Goal: Complete application form: Complete application form

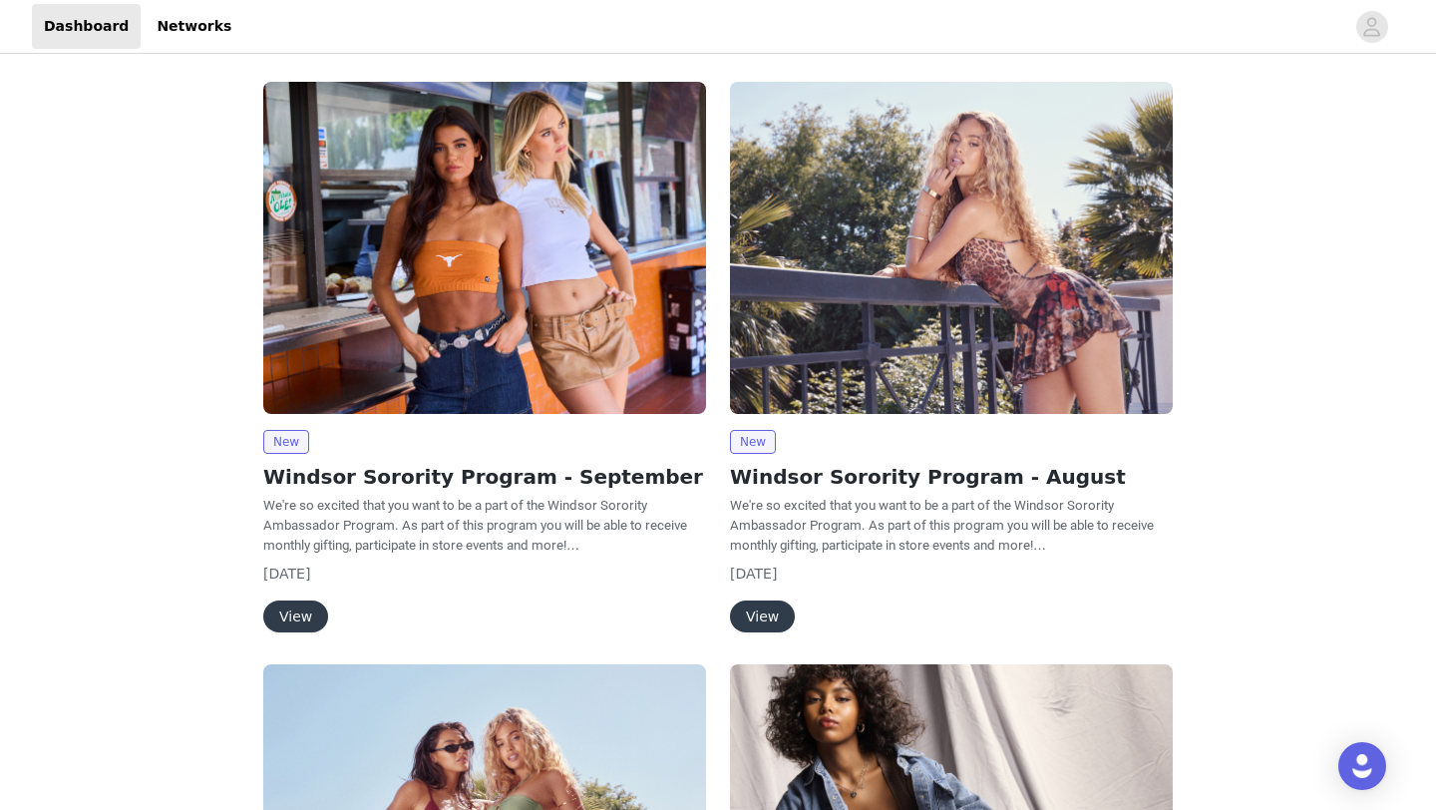
click at [401, 354] on img at bounding box center [484, 248] width 443 height 332
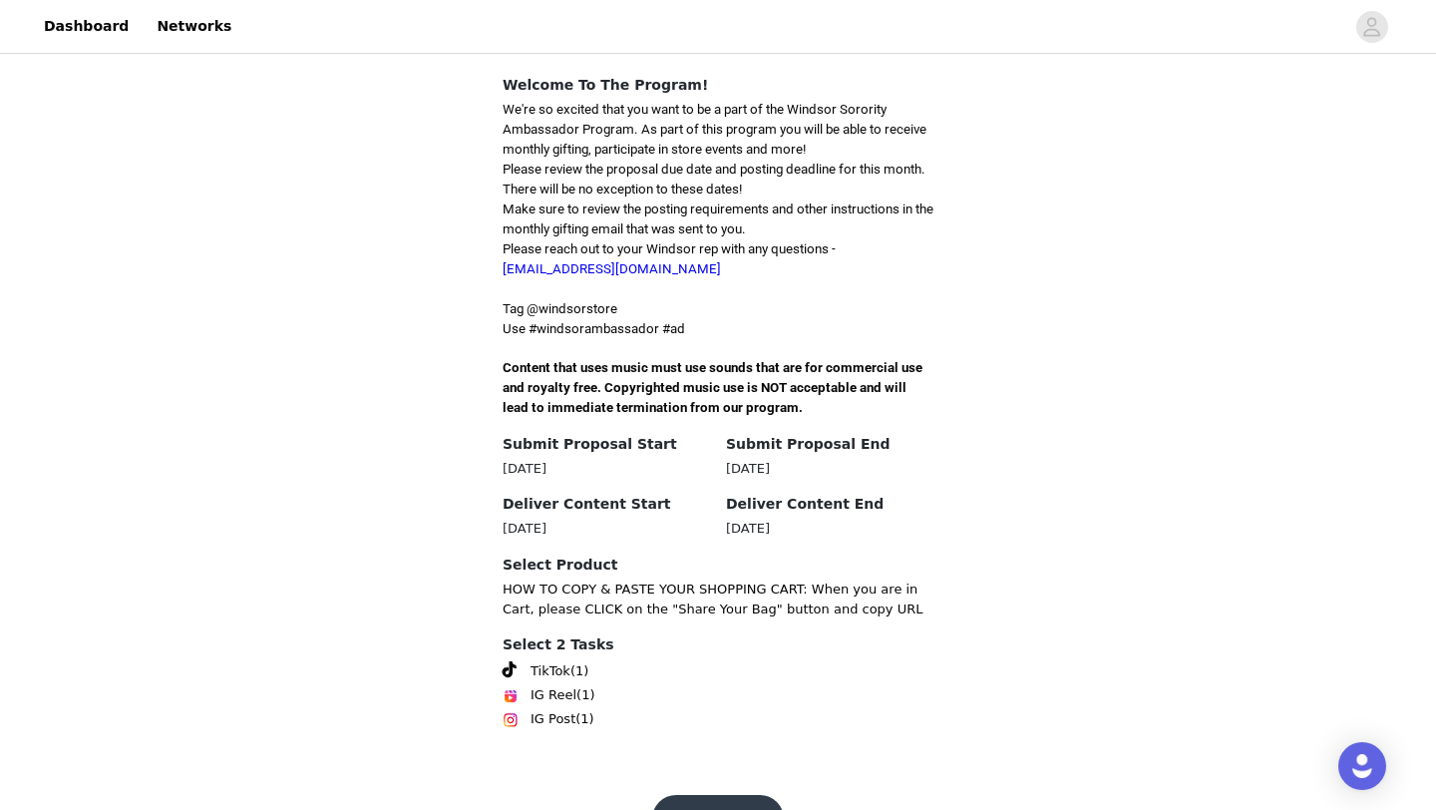
scroll to position [508, 0]
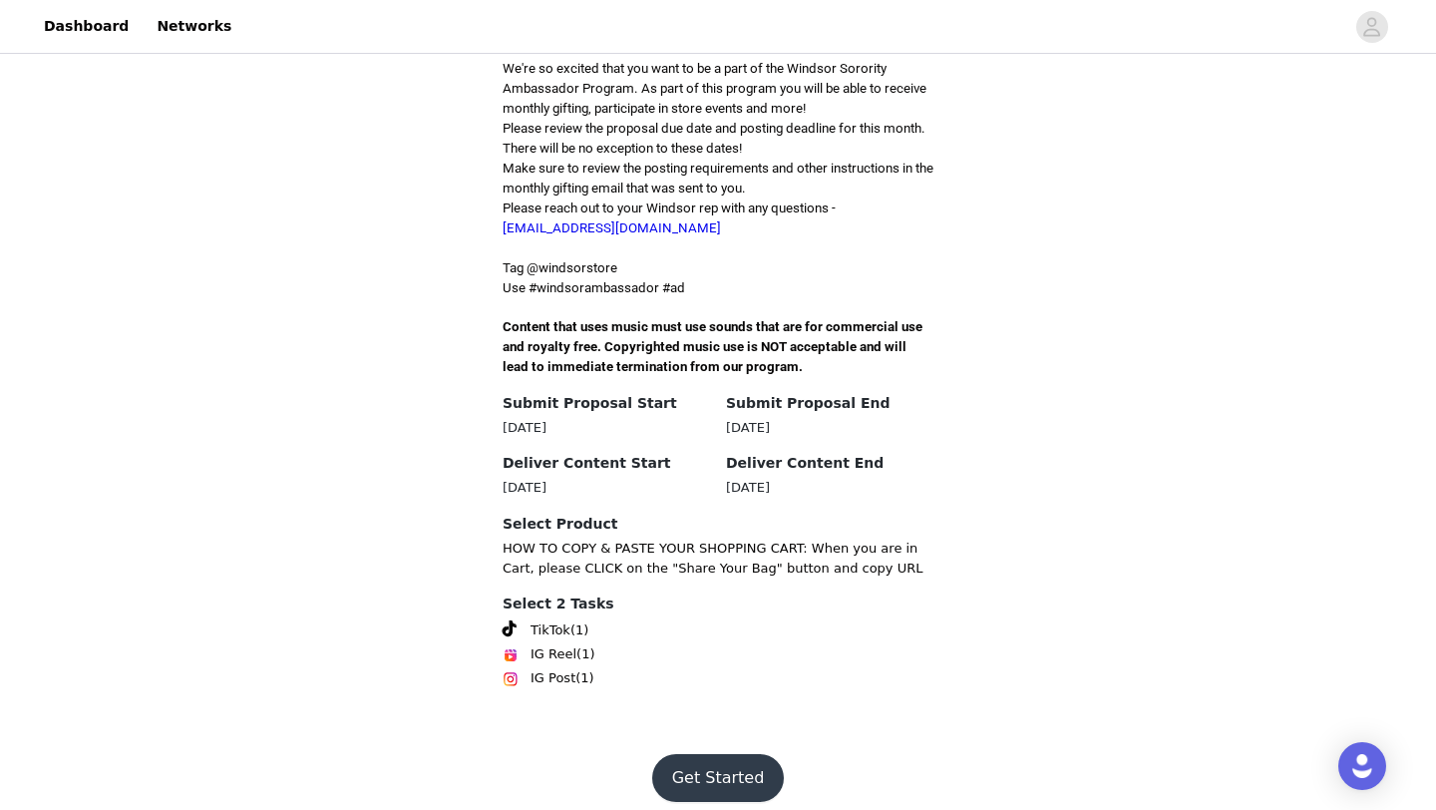
click at [696, 755] on button "Get Started" at bounding box center [718, 778] width 133 height 48
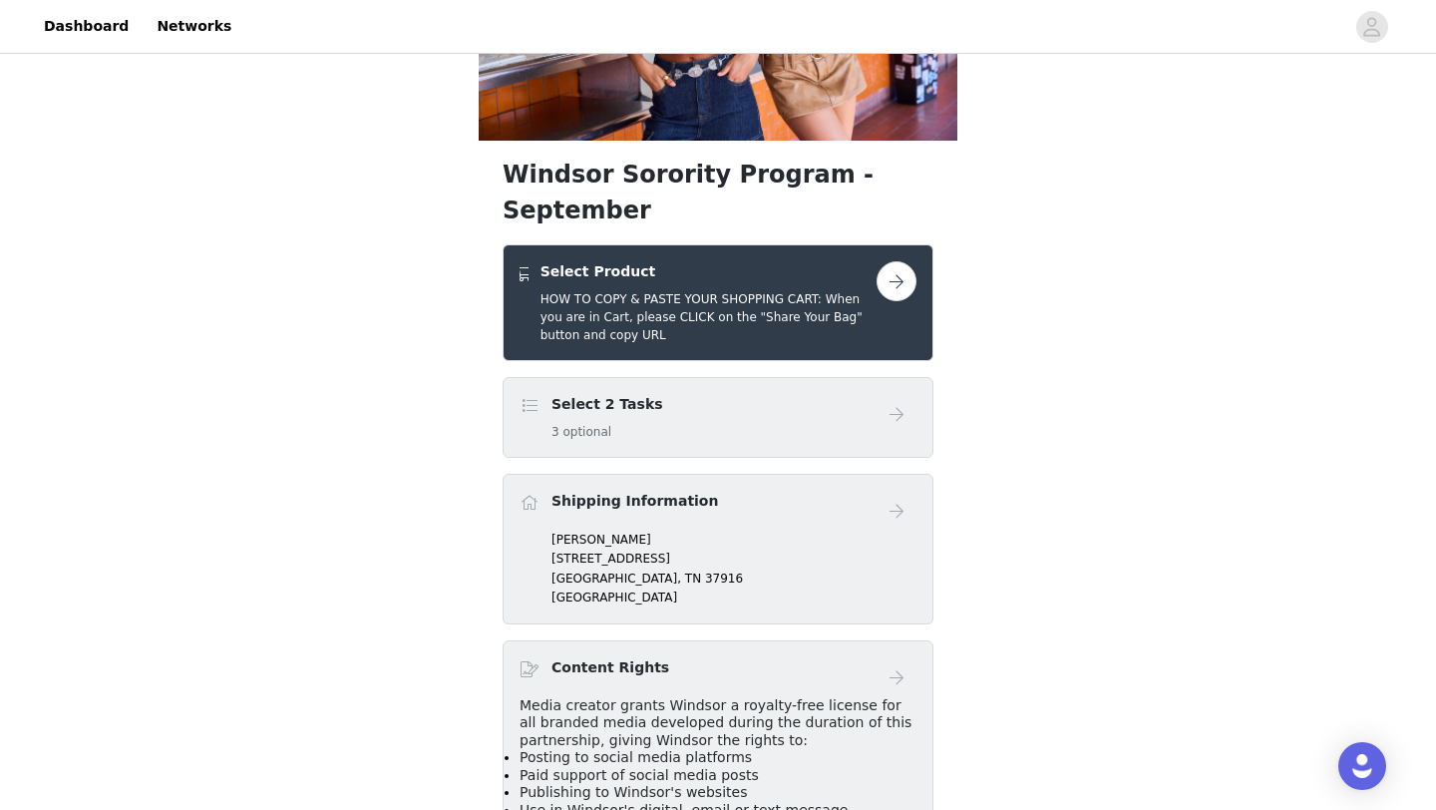
scroll to position [249, 0]
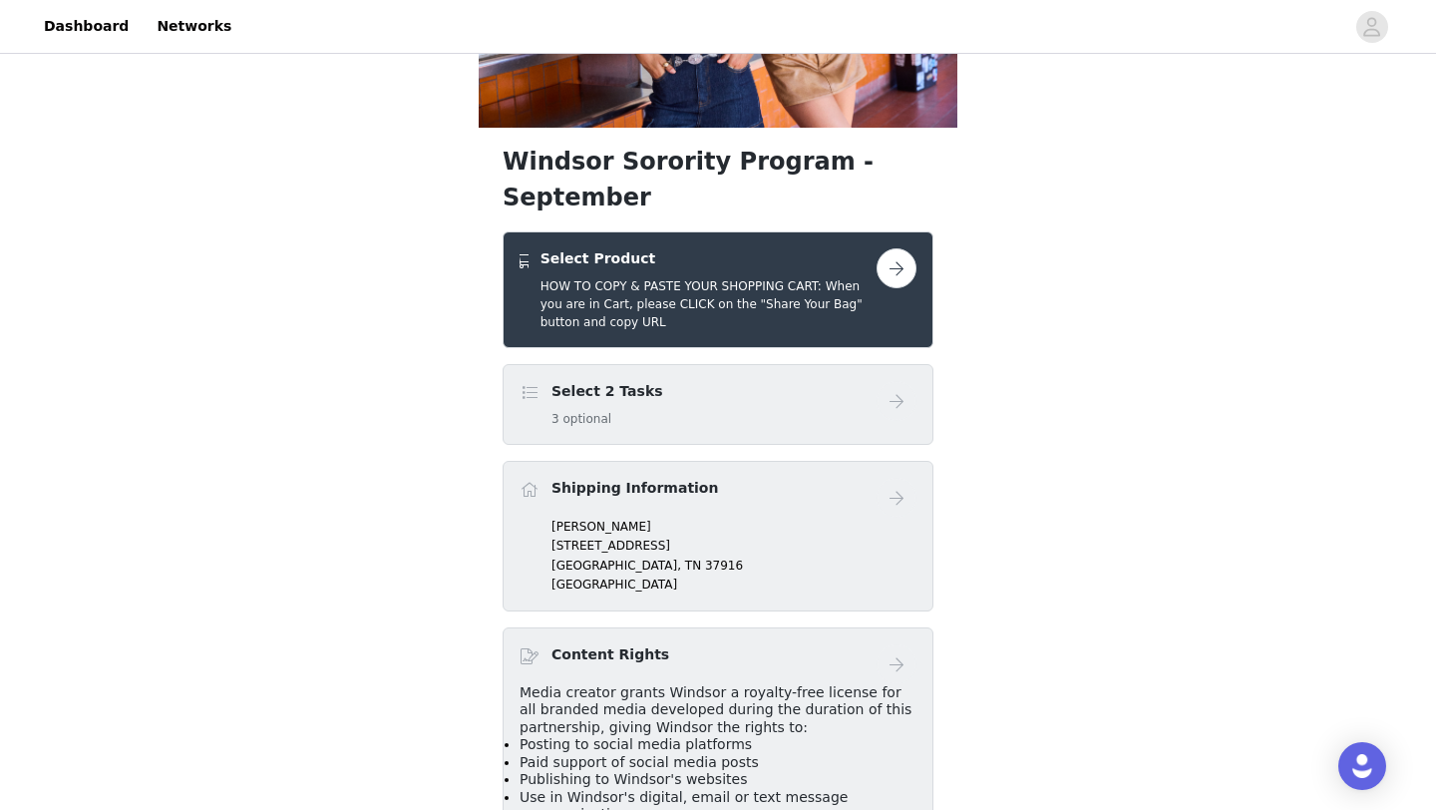
click at [902, 248] on button "button" at bounding box center [897, 268] width 40 height 40
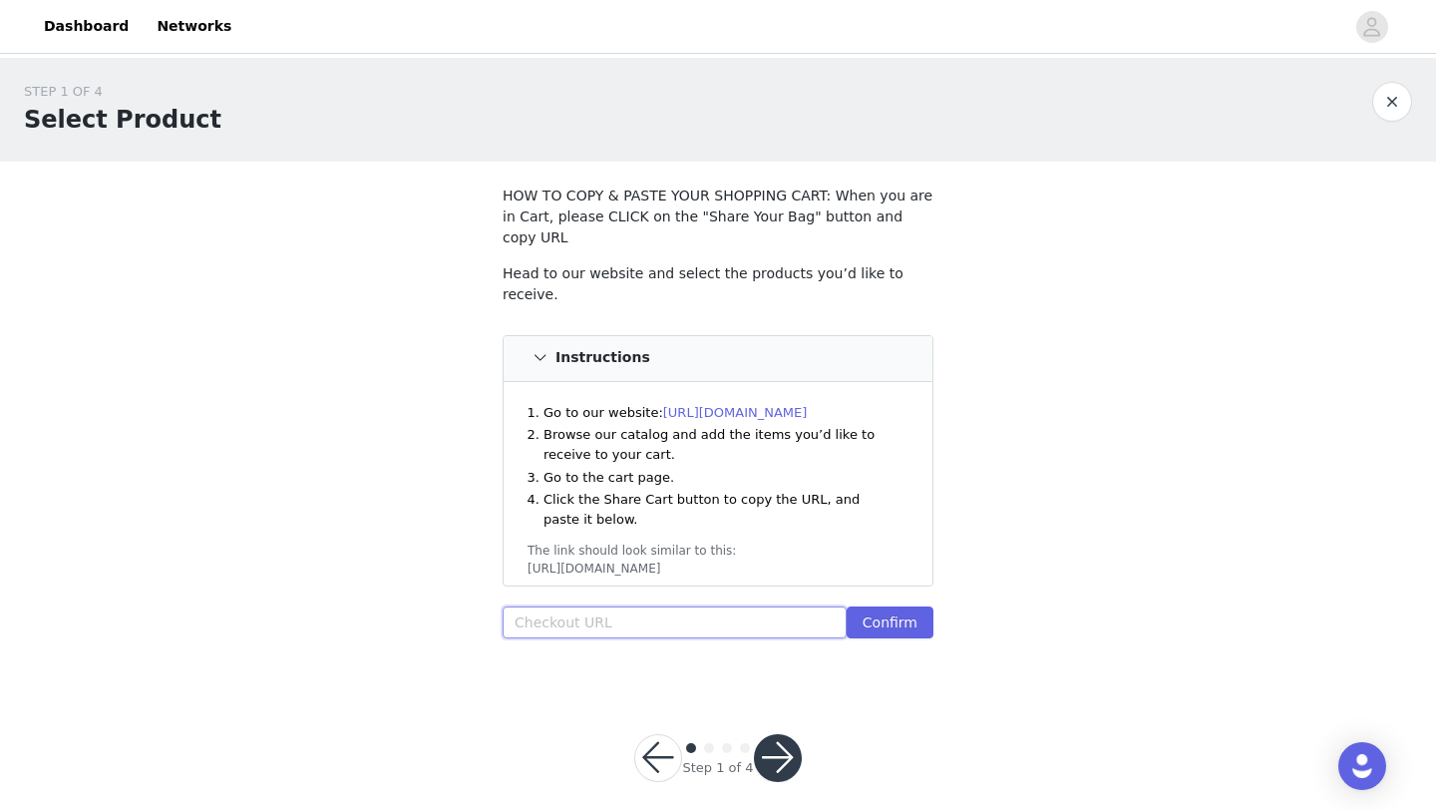
click at [708, 606] on input "text" at bounding box center [675, 622] width 344 height 32
paste input "[URL][DOMAIN_NAME]"
type input "[URL][DOMAIN_NAME]"
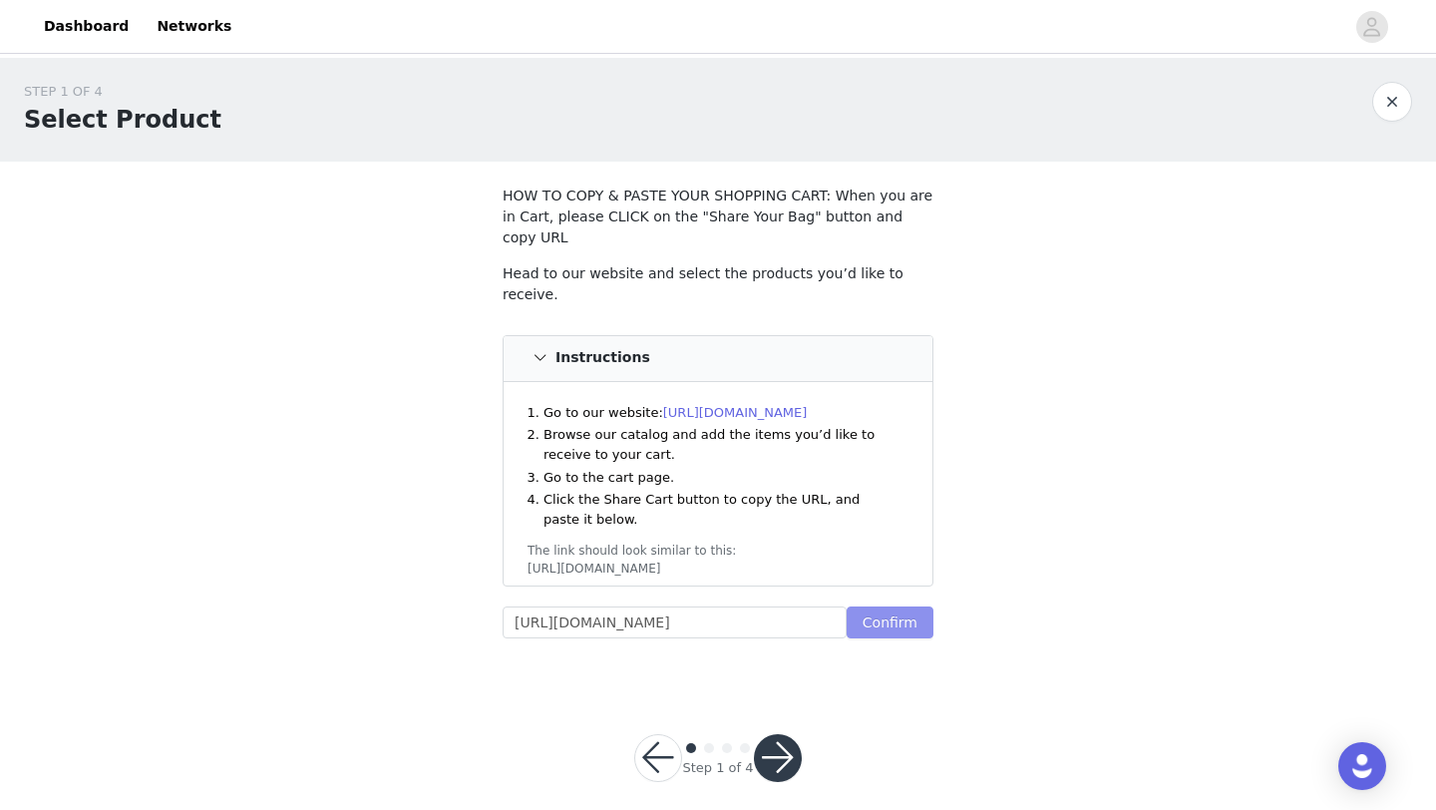
click at [897, 606] on button "Confirm" at bounding box center [890, 622] width 87 height 32
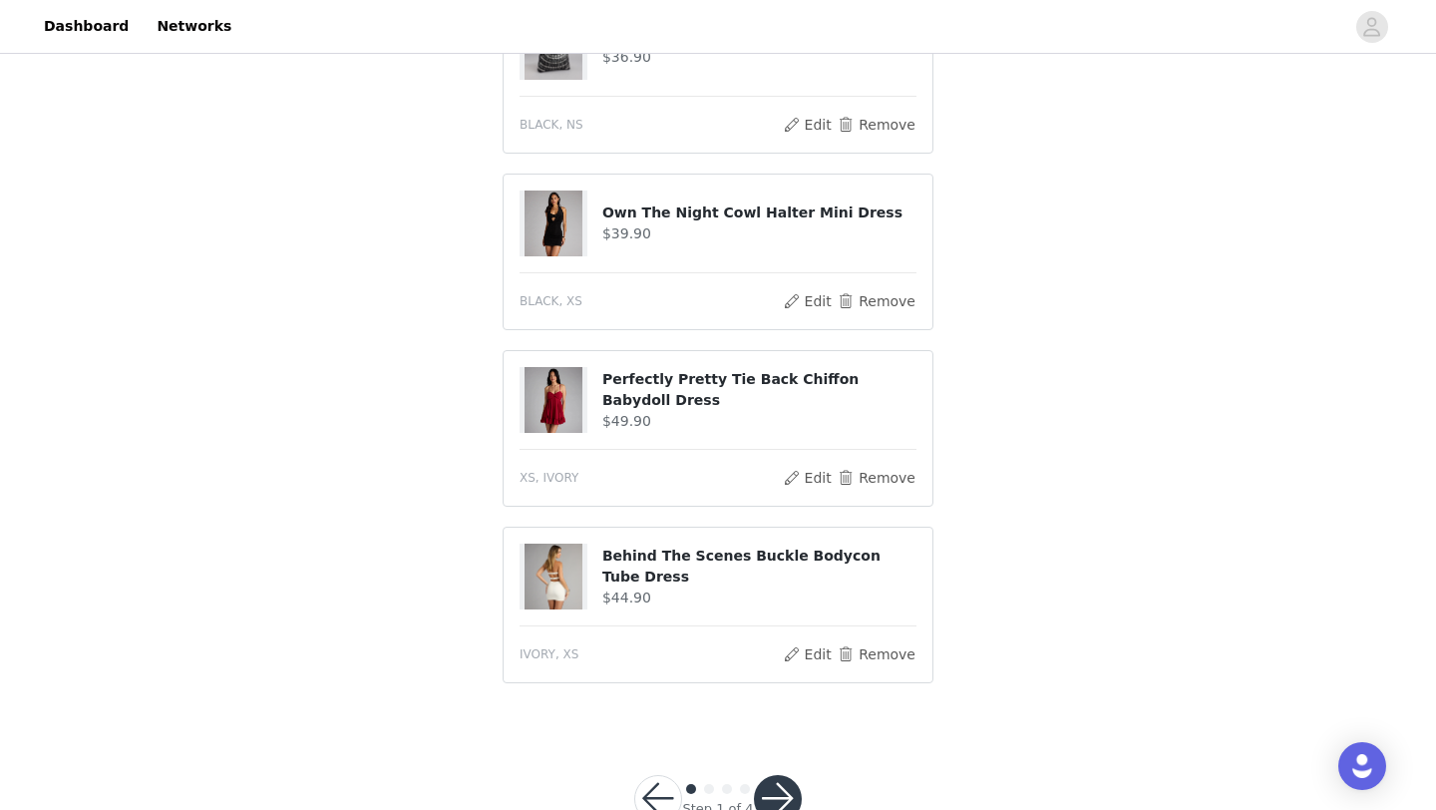
scroll to position [863, 0]
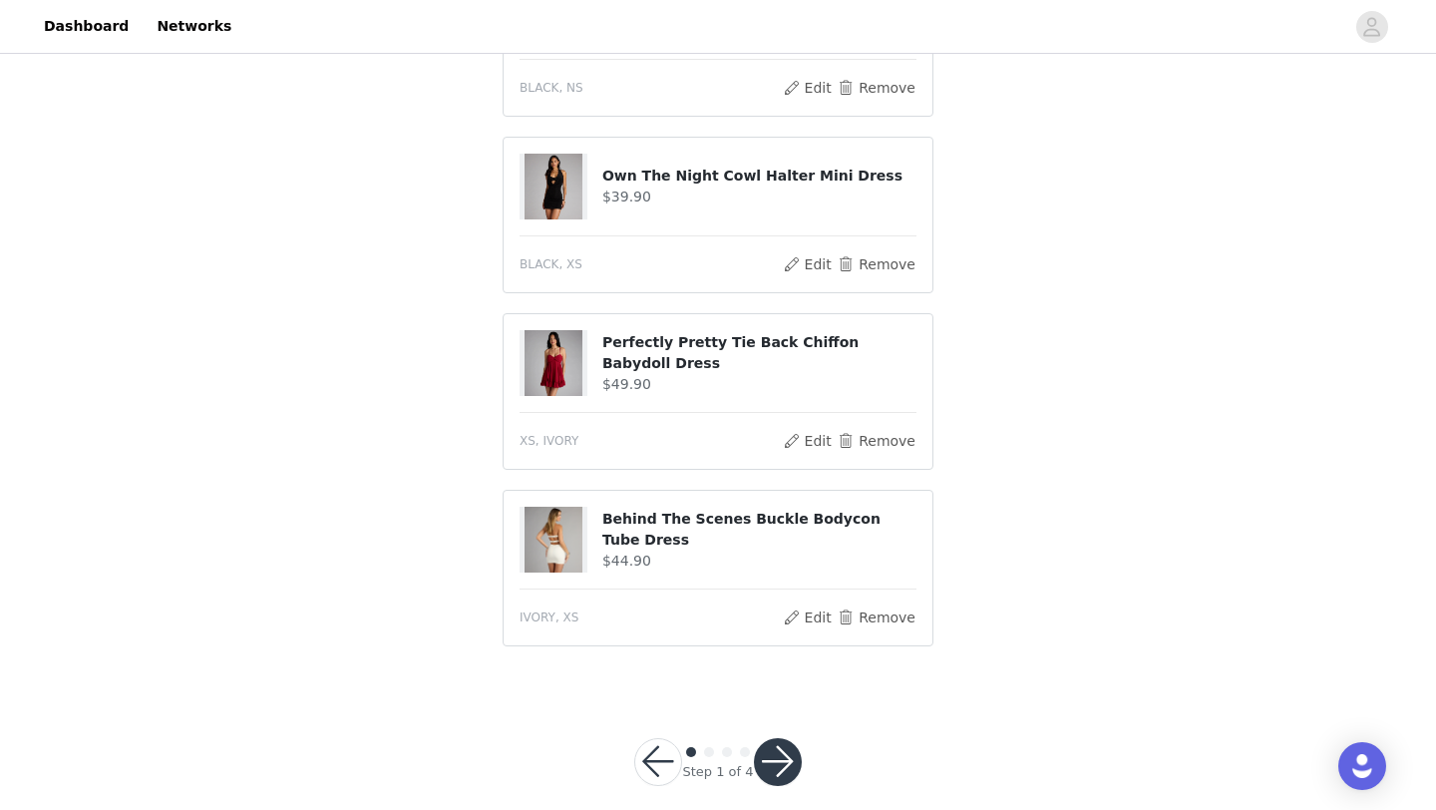
click at [771, 738] on button "button" at bounding box center [778, 762] width 48 height 48
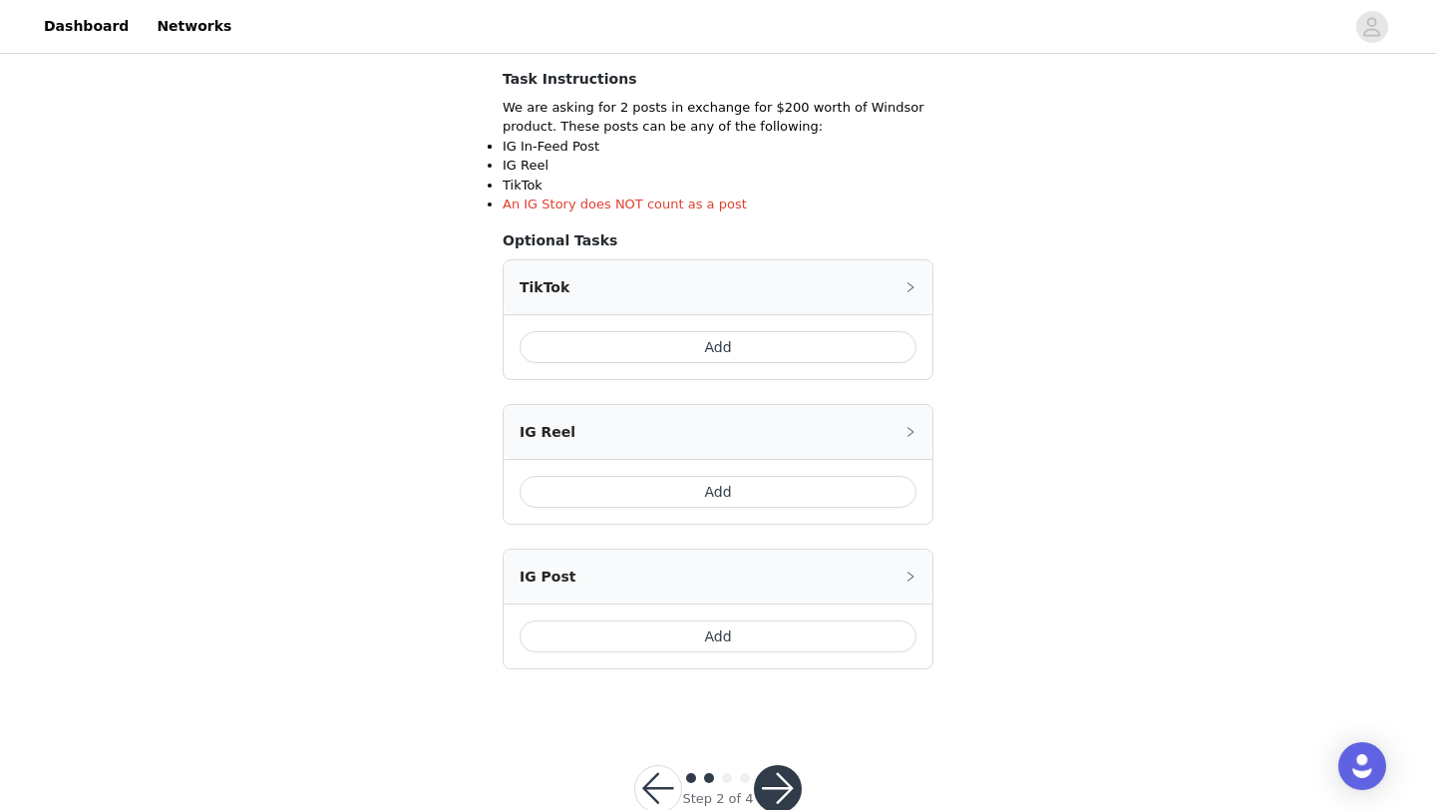
scroll to position [353, 0]
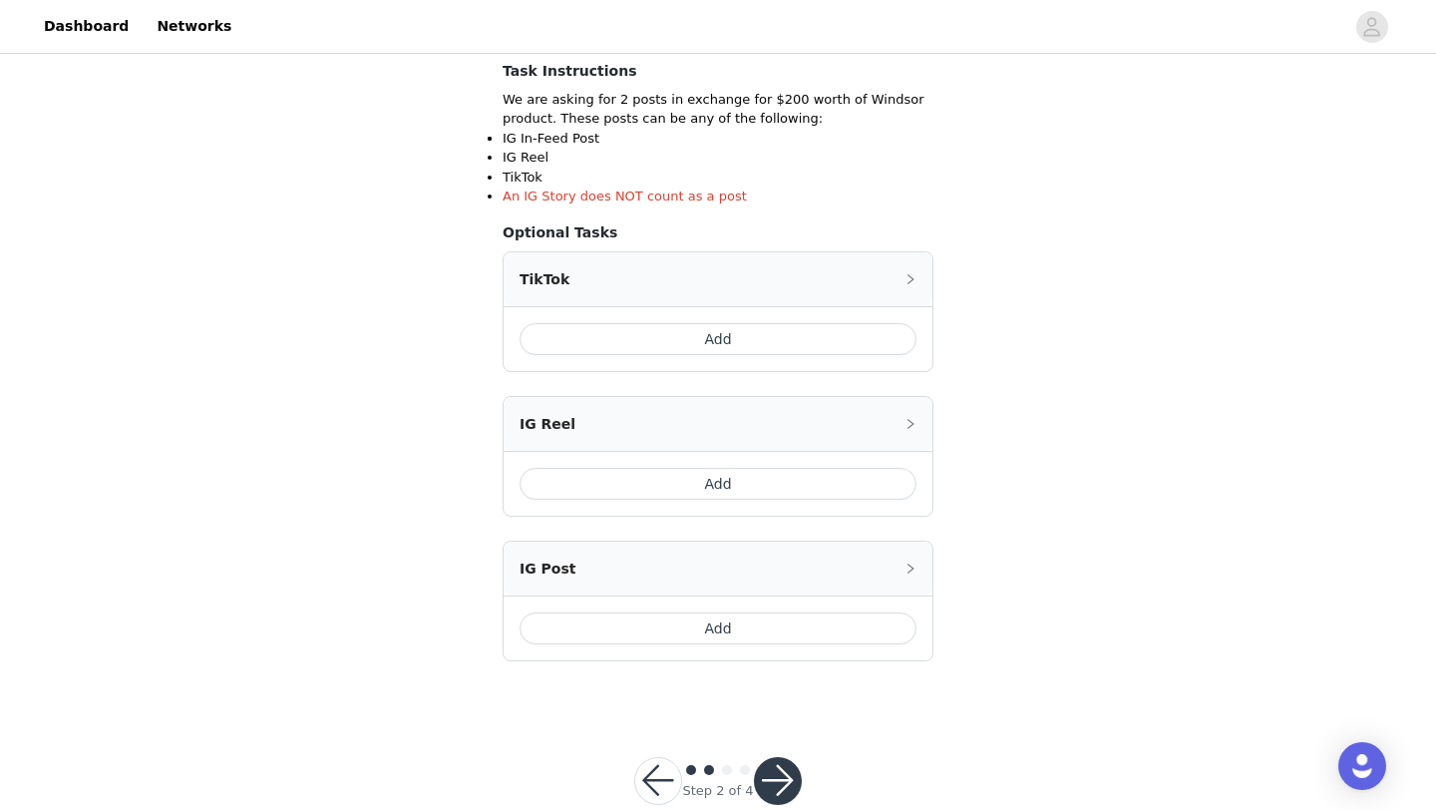
click at [769, 336] on button "Add" at bounding box center [718, 339] width 397 height 32
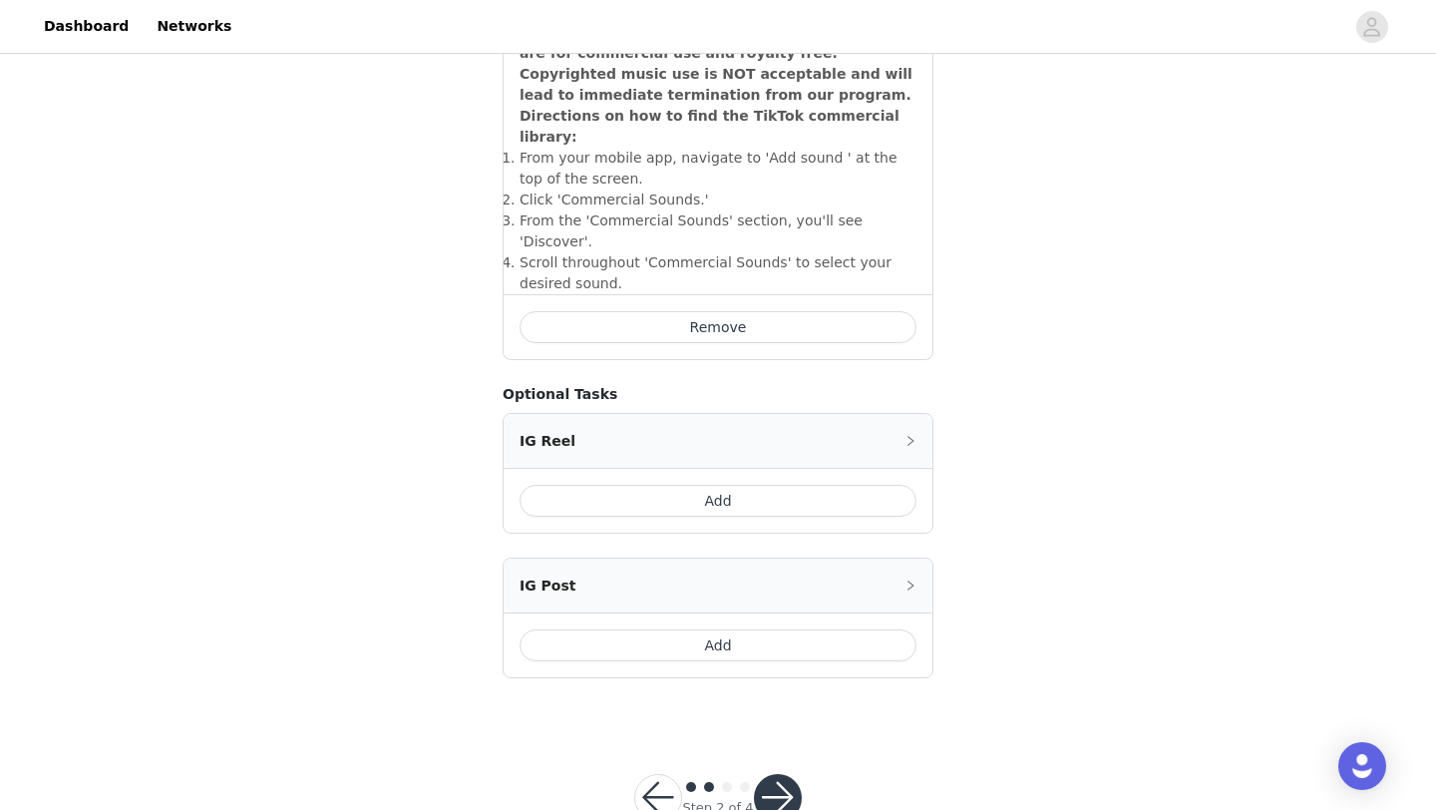
scroll to position [729, 0]
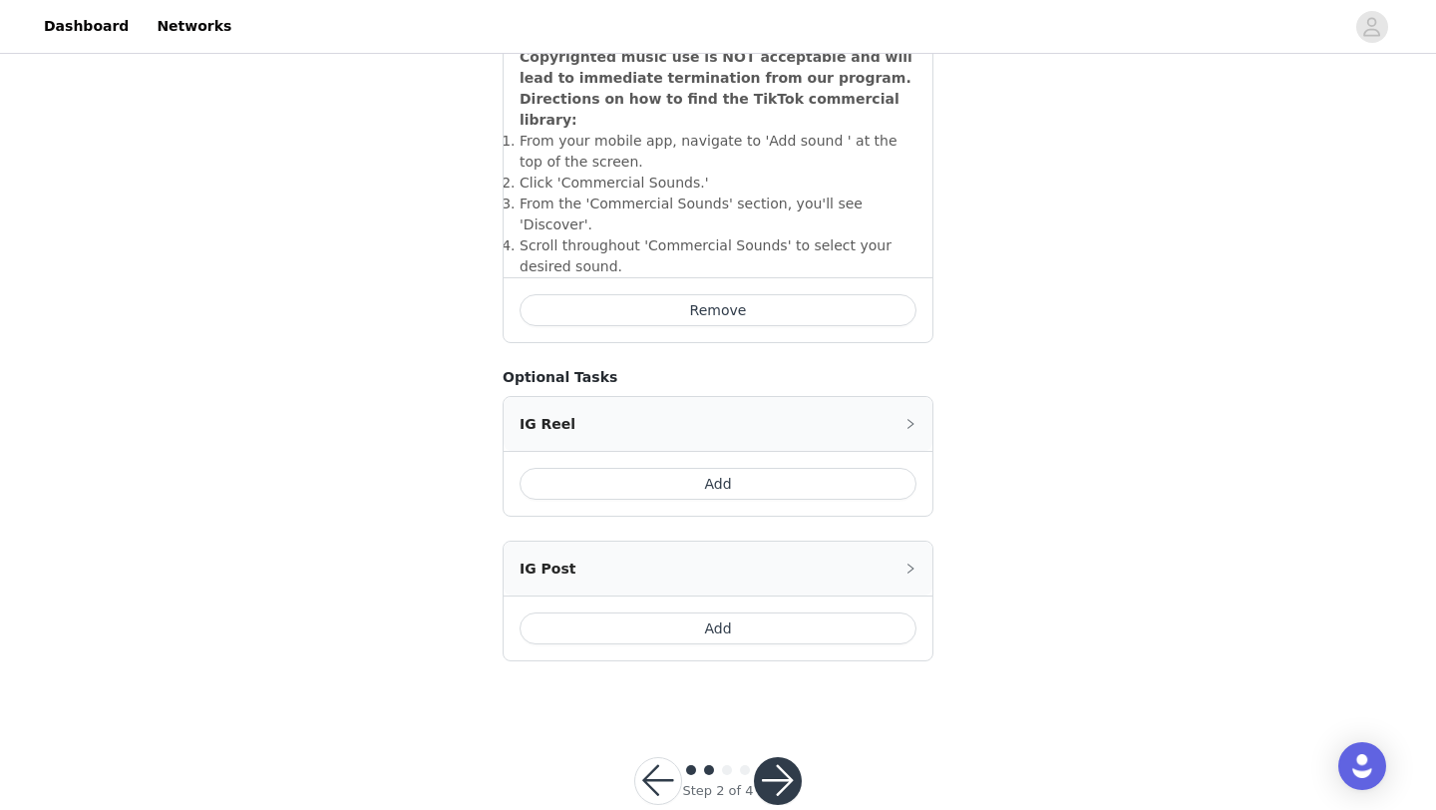
click at [740, 612] on button "Add" at bounding box center [718, 628] width 397 height 32
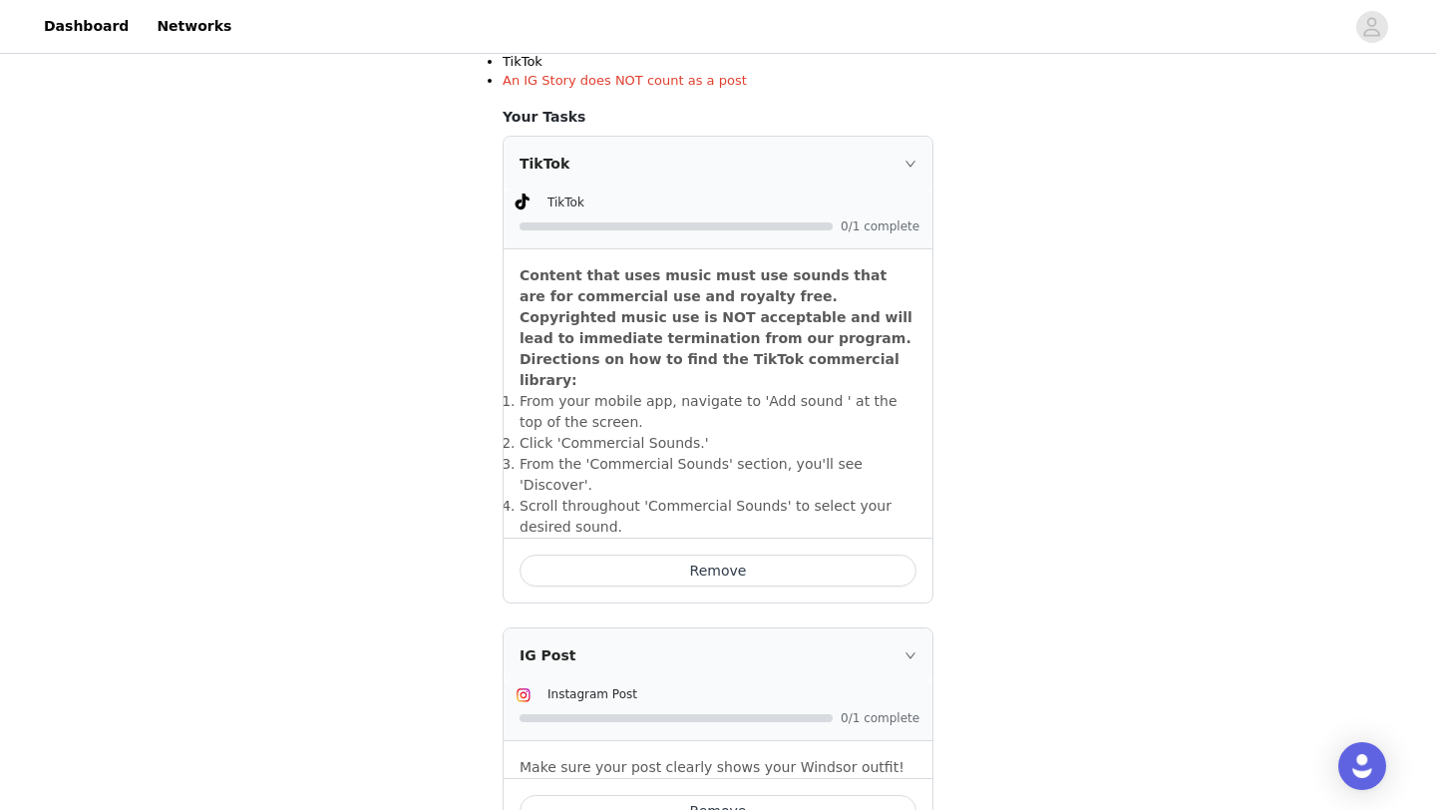
scroll to position [455, 0]
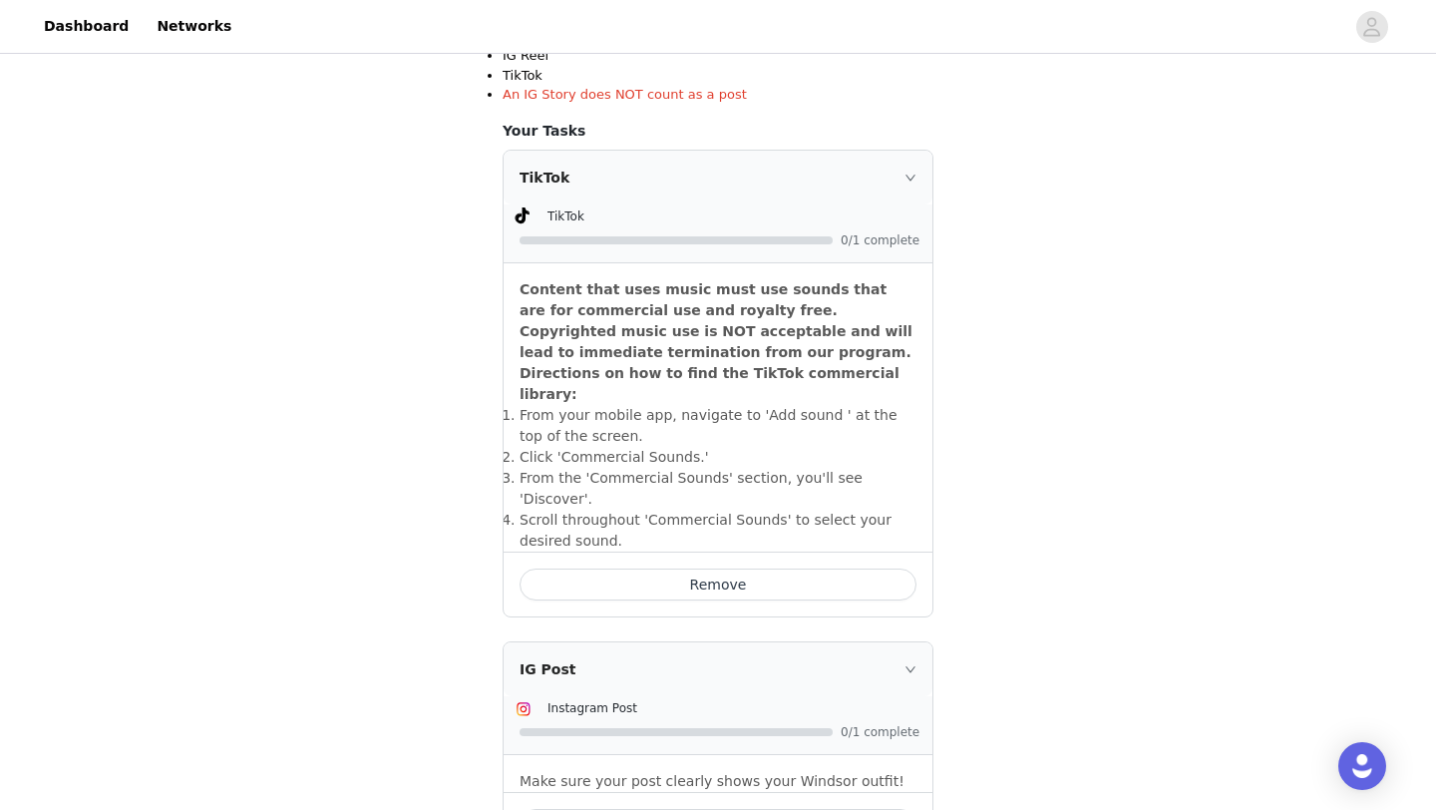
click at [910, 174] on icon "icon: right" at bounding box center [911, 178] width 12 height 12
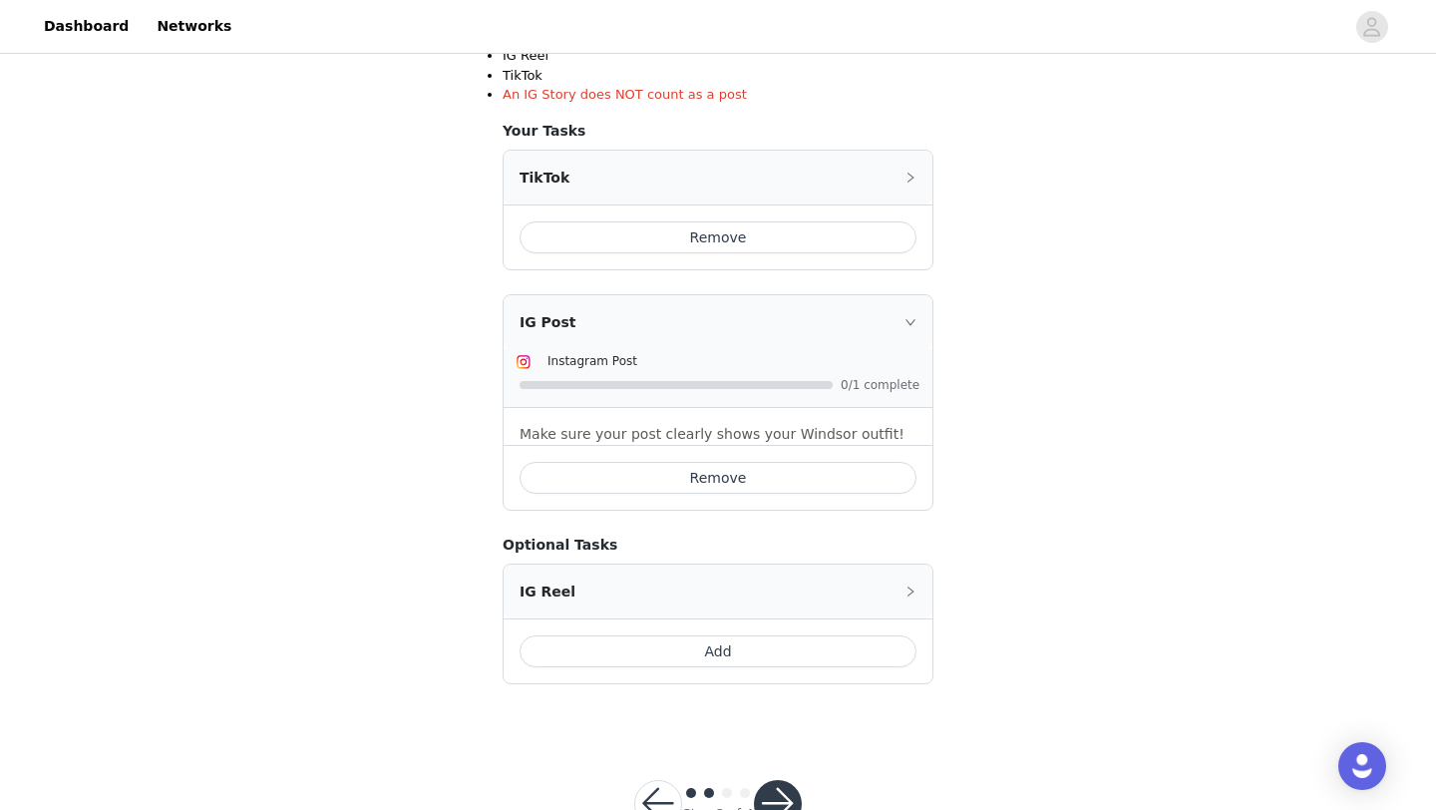
click at [910, 174] on icon "icon: right" at bounding box center [911, 178] width 6 height 10
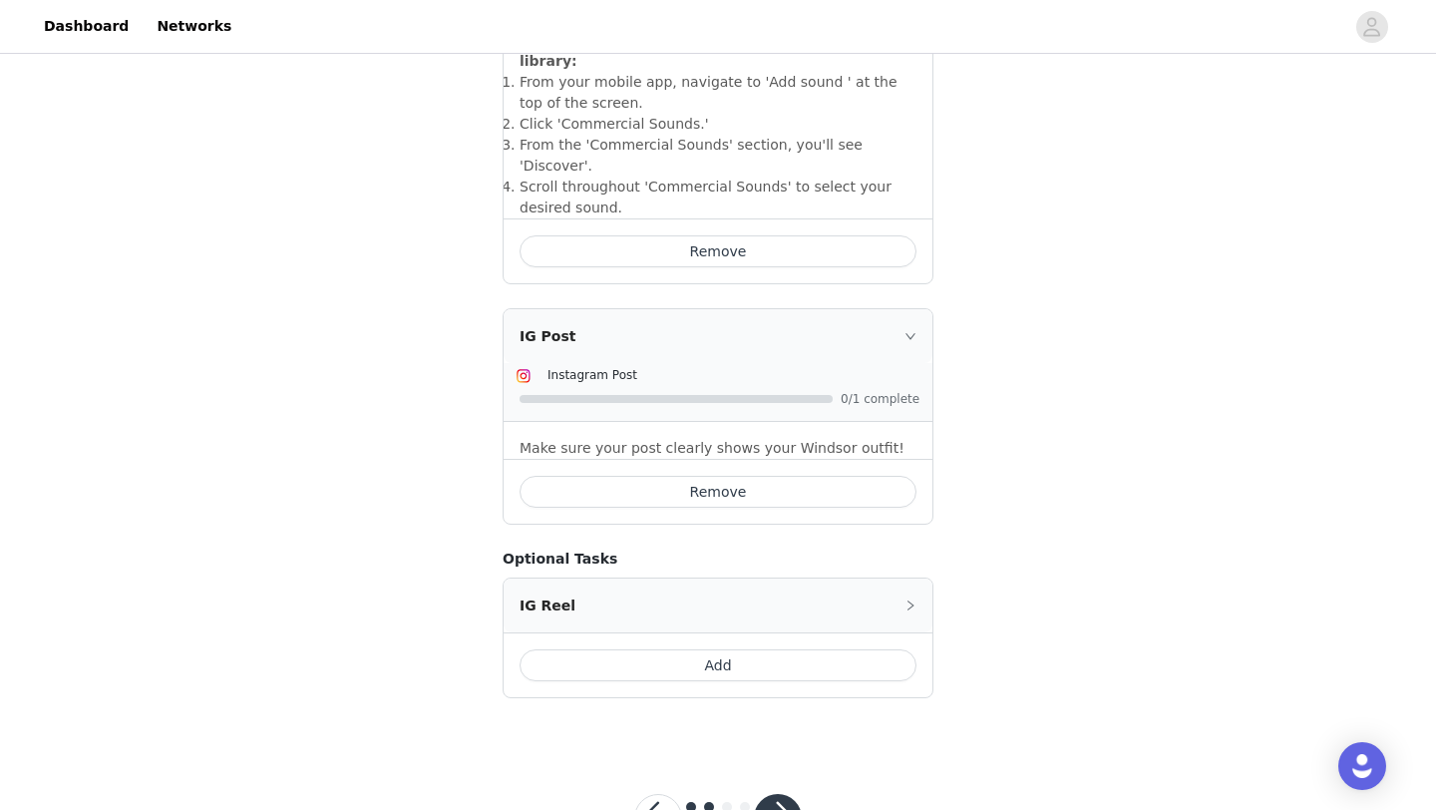
scroll to position [825, 0]
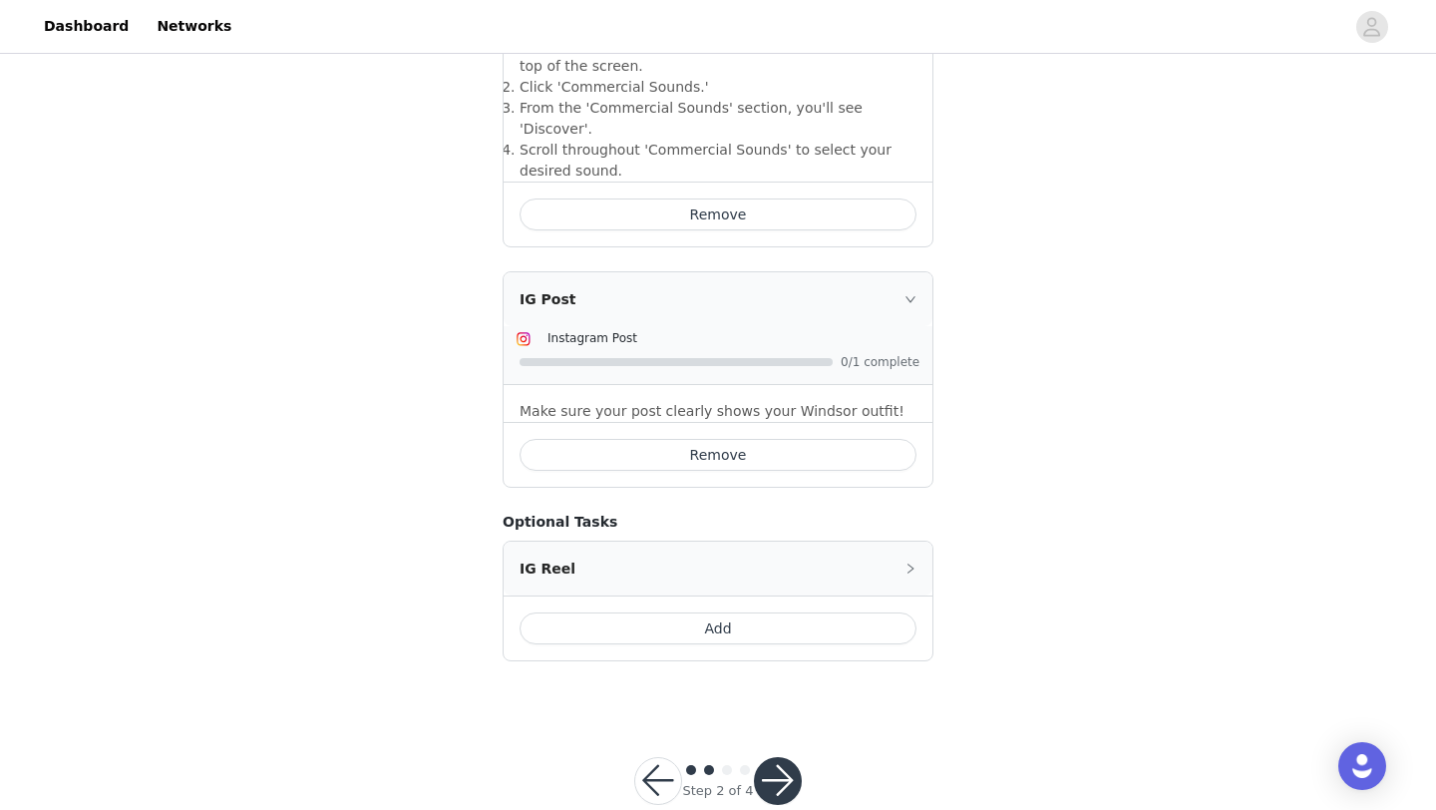
click at [768, 439] on button "Remove" at bounding box center [718, 455] width 397 height 32
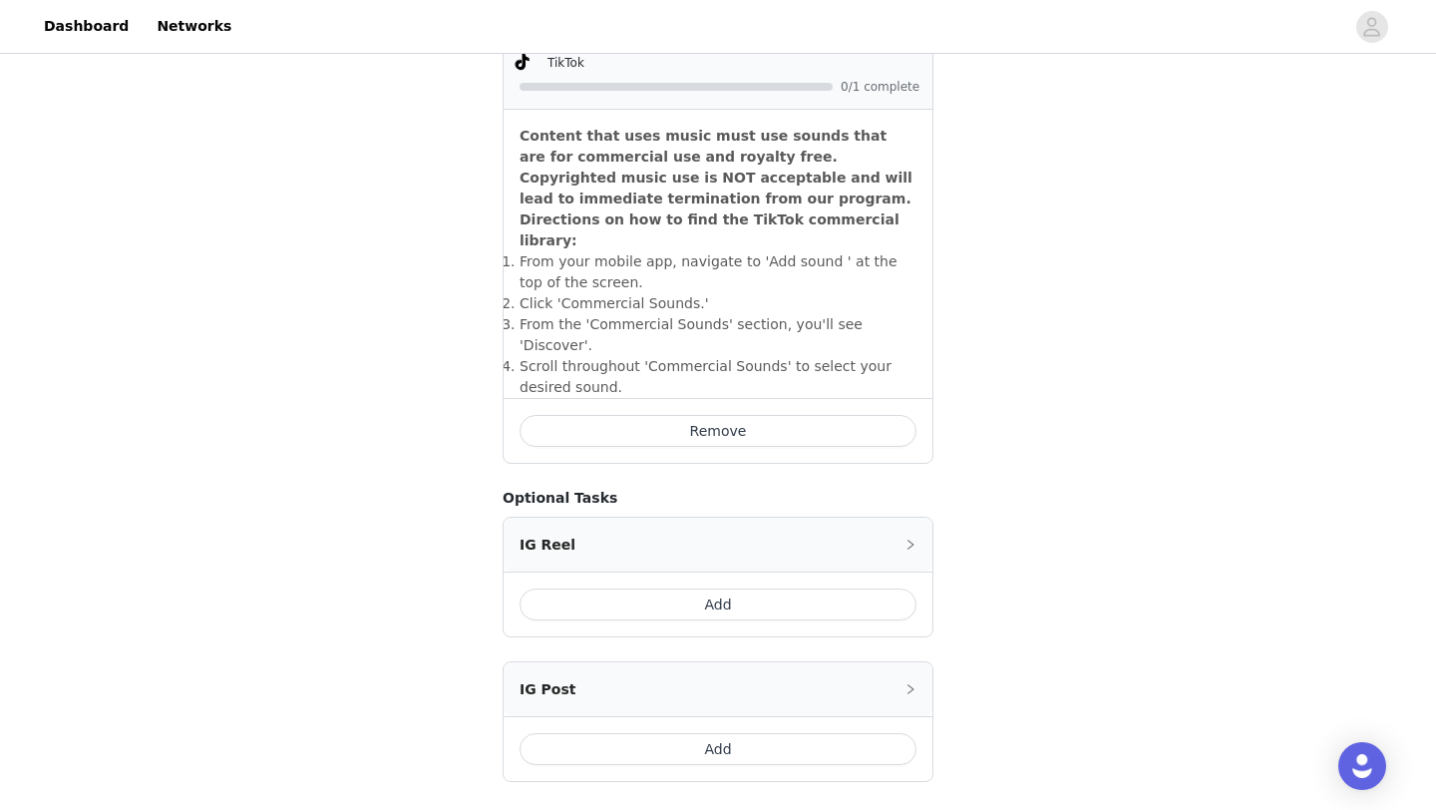
scroll to position [729, 0]
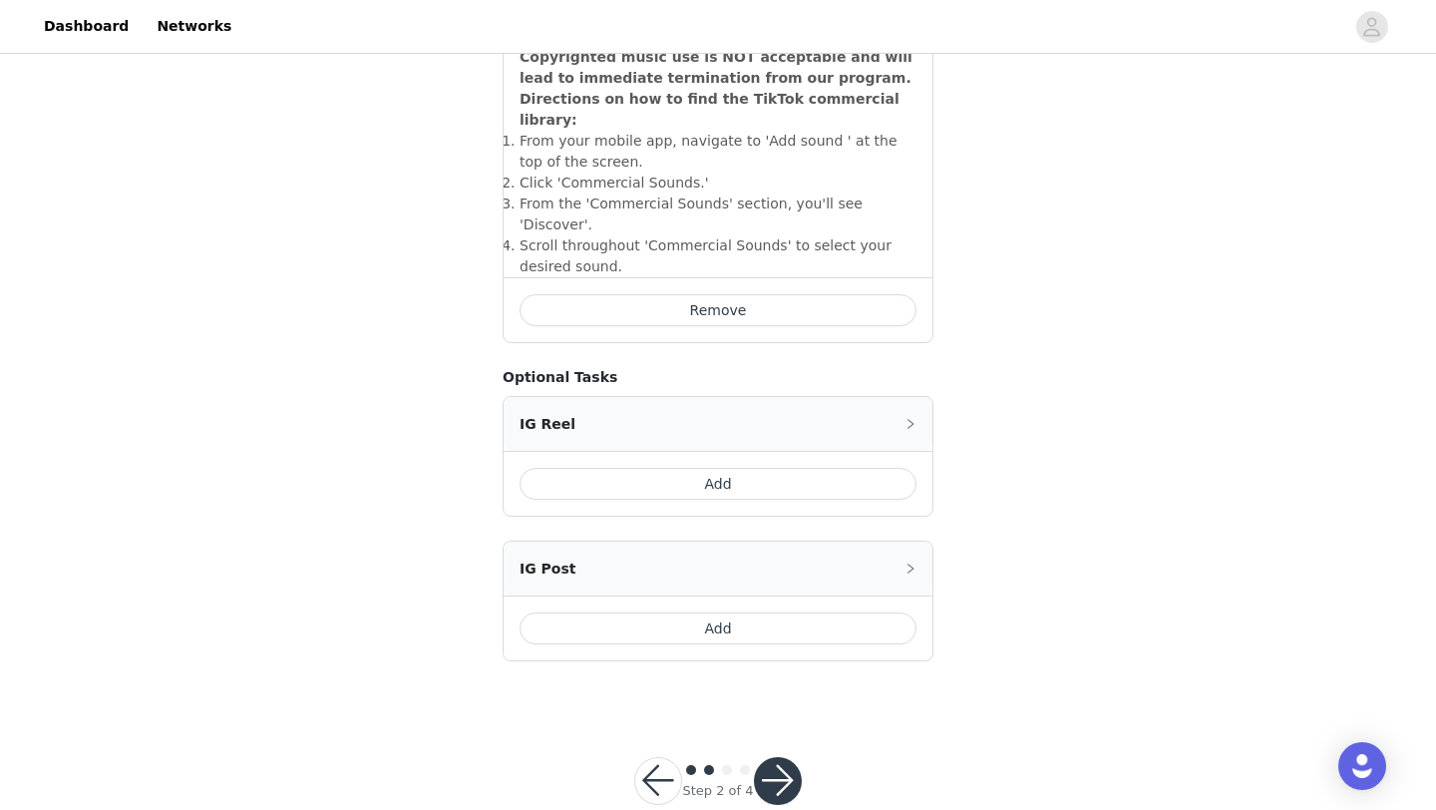
click at [774, 757] on button "button" at bounding box center [778, 781] width 48 height 48
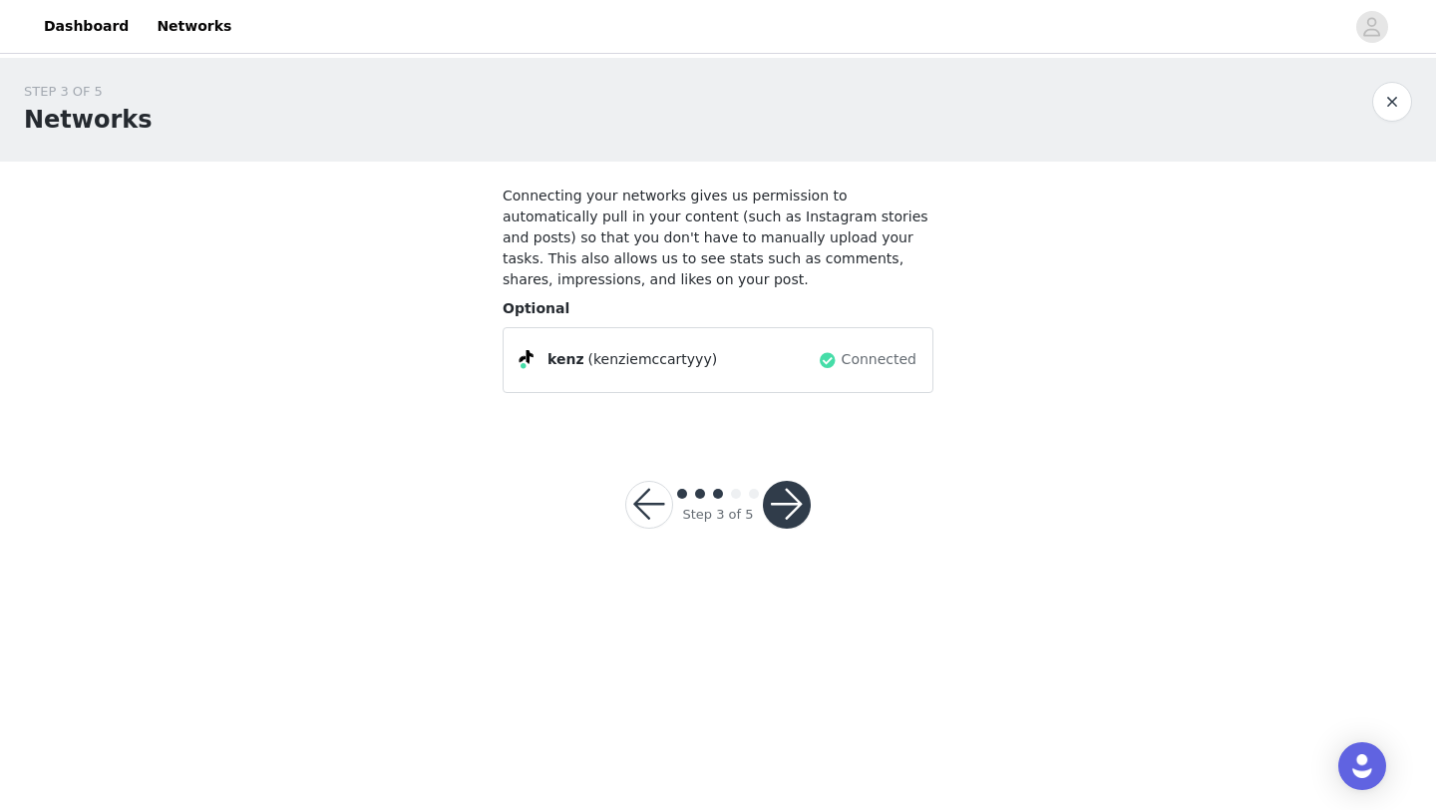
click at [781, 510] on button "button" at bounding box center [787, 505] width 48 height 48
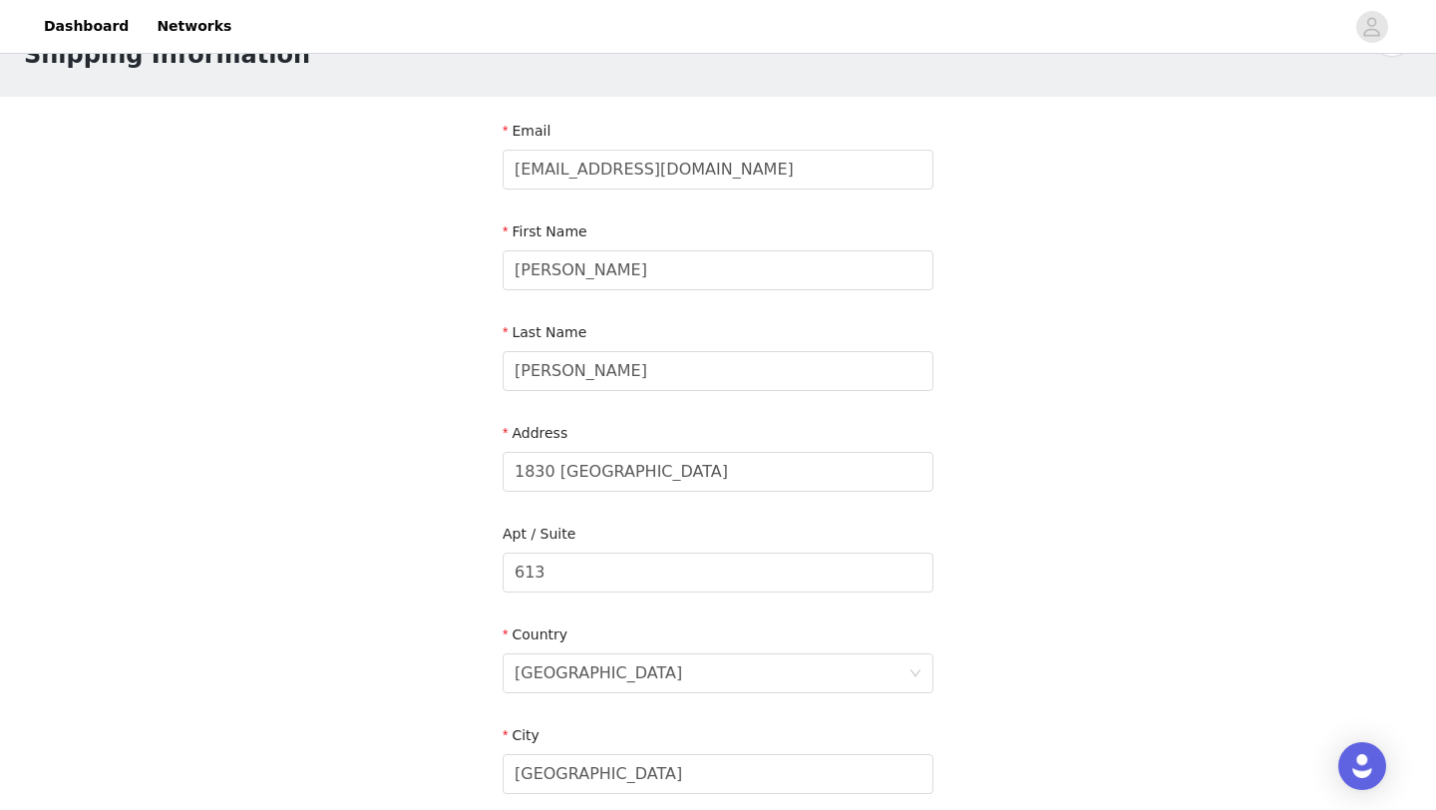
scroll to position [95, 0]
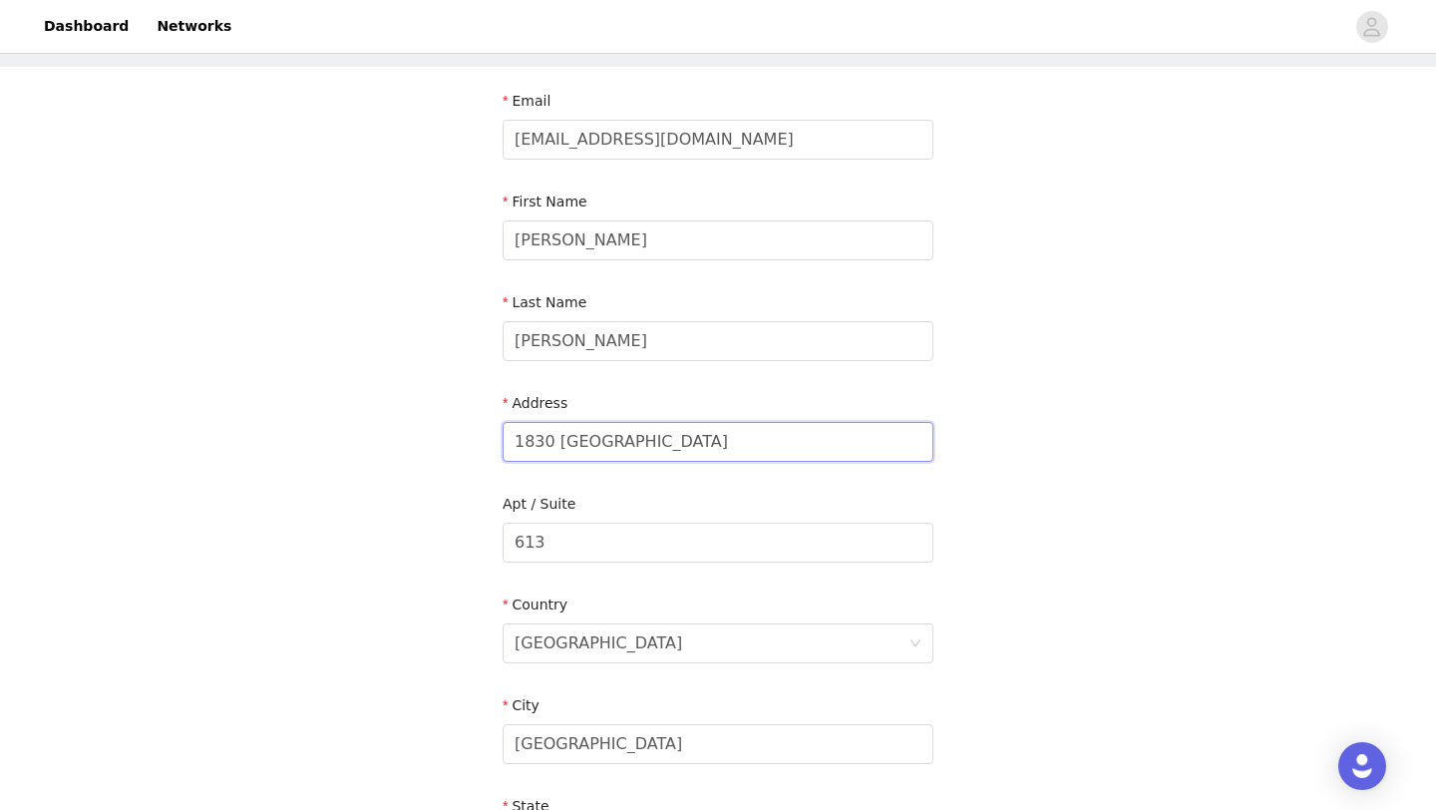
click at [553, 443] on input "1830 [GEOGRAPHIC_DATA]" at bounding box center [718, 442] width 431 height 40
type input "[STREET_ADDRESS]"
click at [607, 553] on input "613" at bounding box center [718, 543] width 431 height 40
type input "6"
type input "447 D"
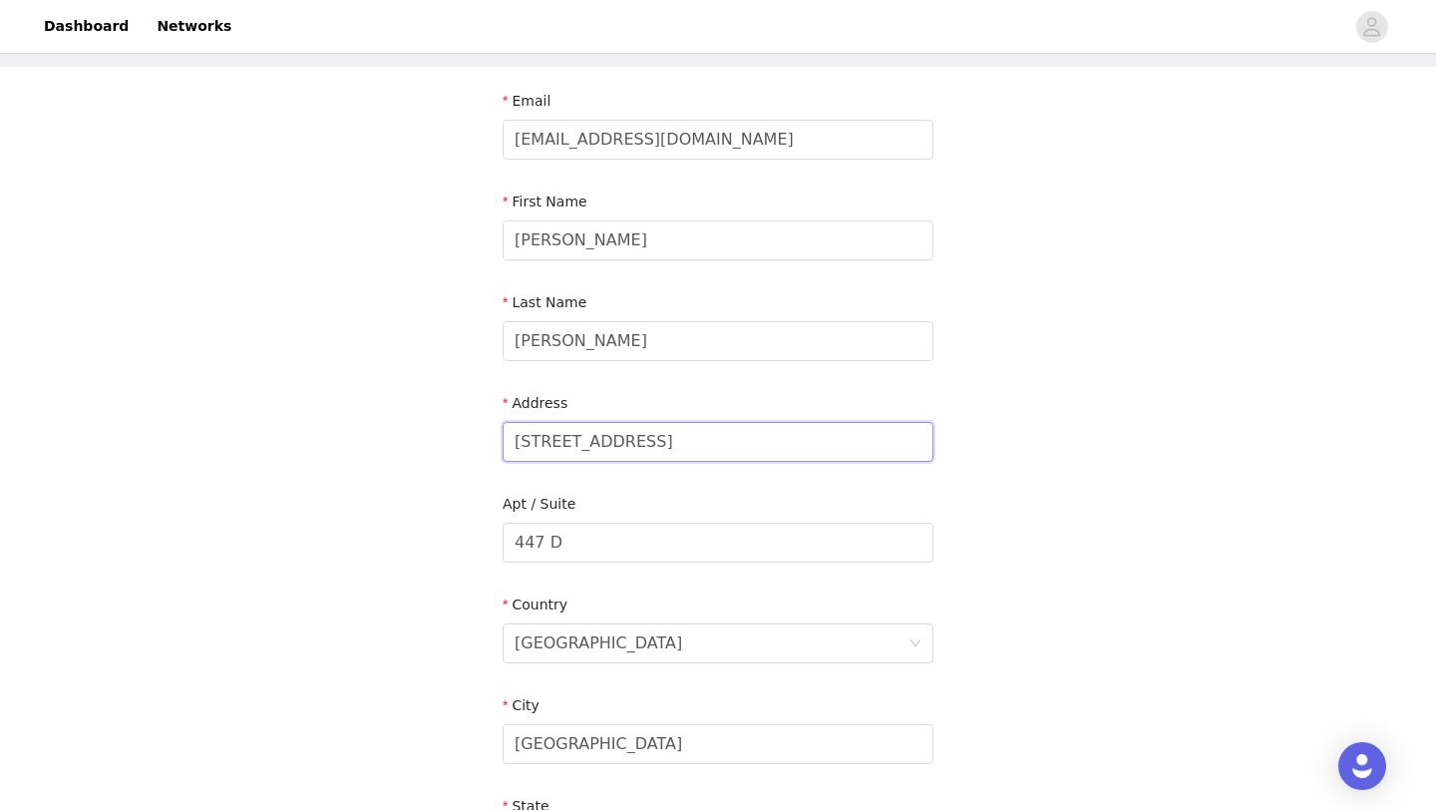
click at [685, 440] on input "[STREET_ADDRESS]" at bounding box center [718, 442] width 431 height 40
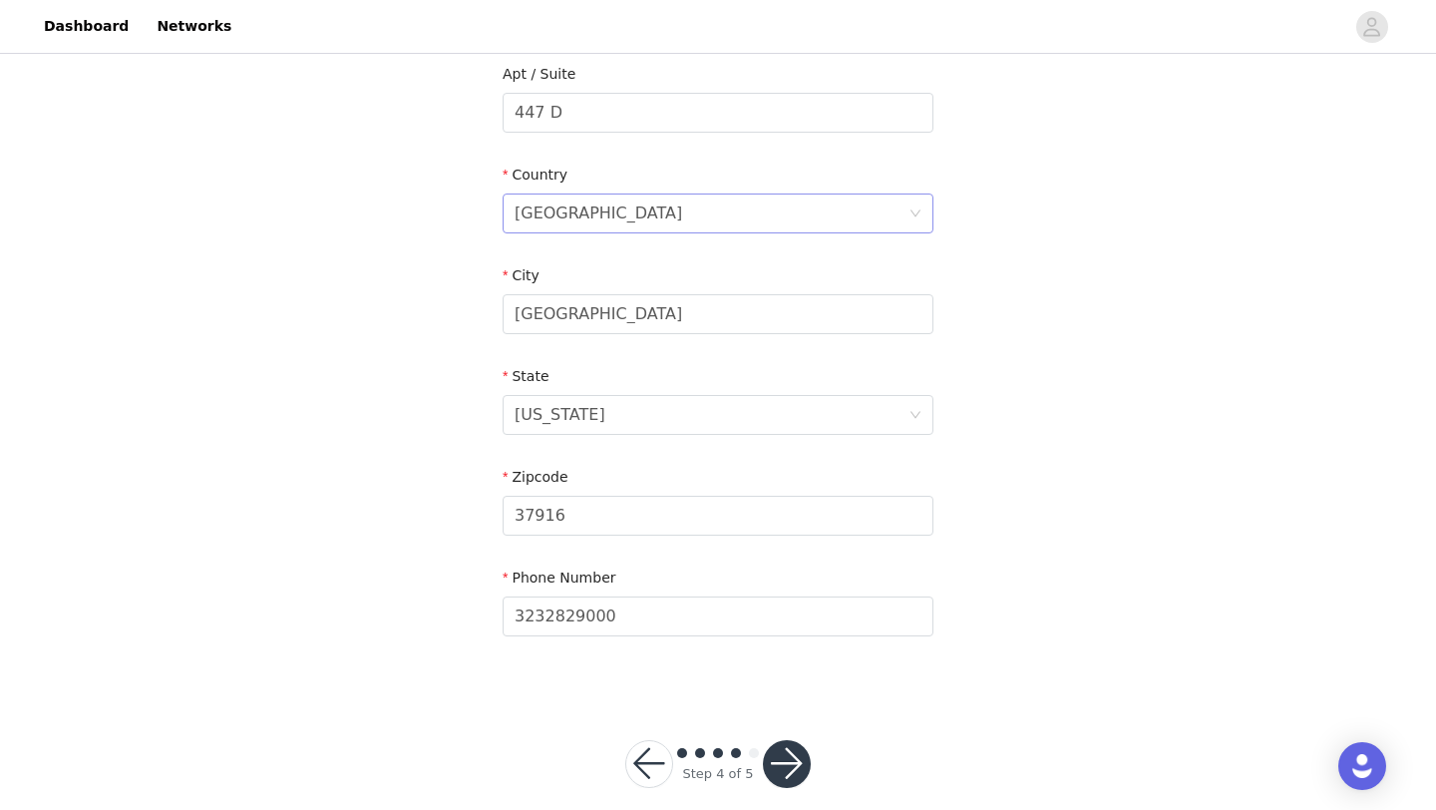
scroll to position [550, 0]
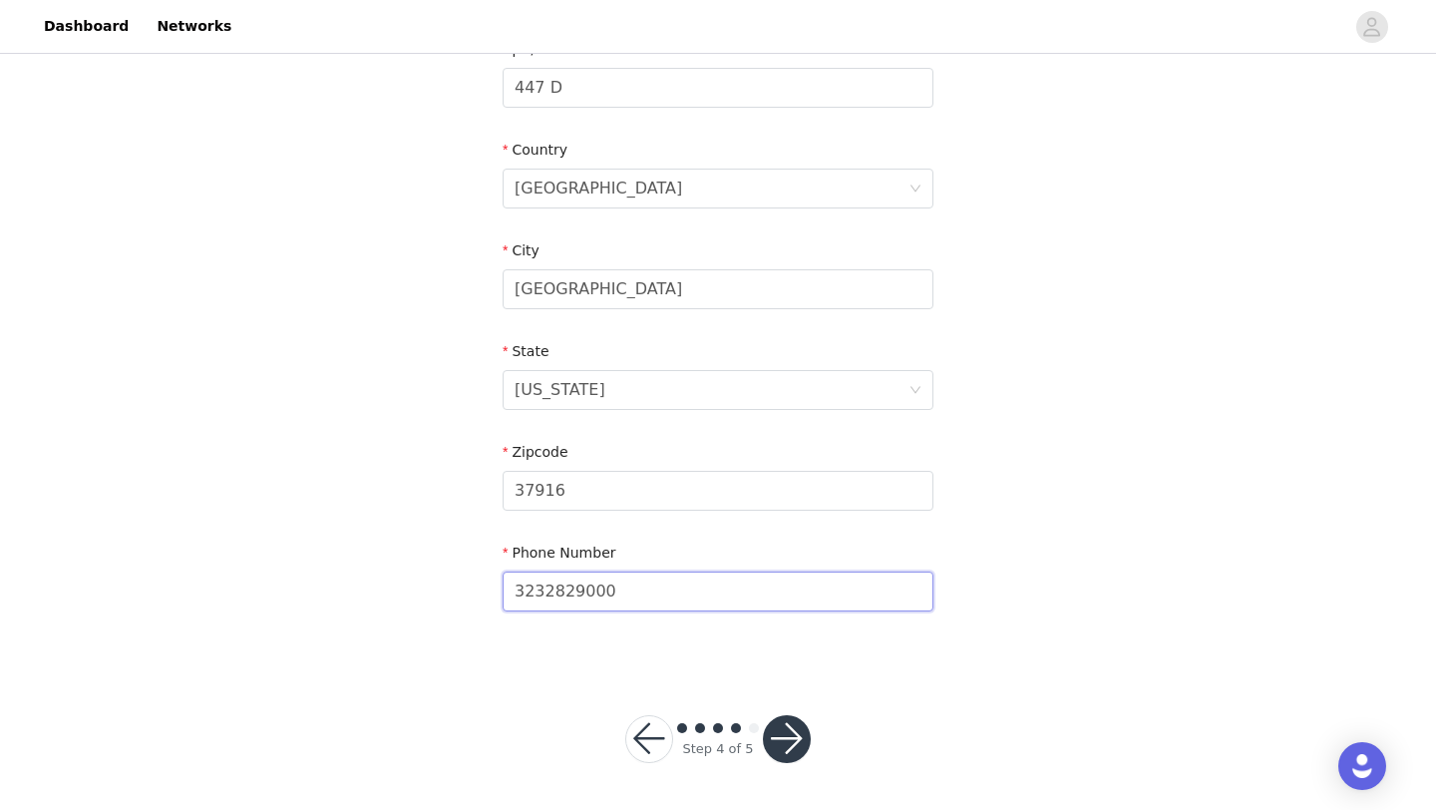
click at [637, 591] on input "3232829000" at bounding box center [718, 591] width 431 height 40
type input "3"
type input "9"
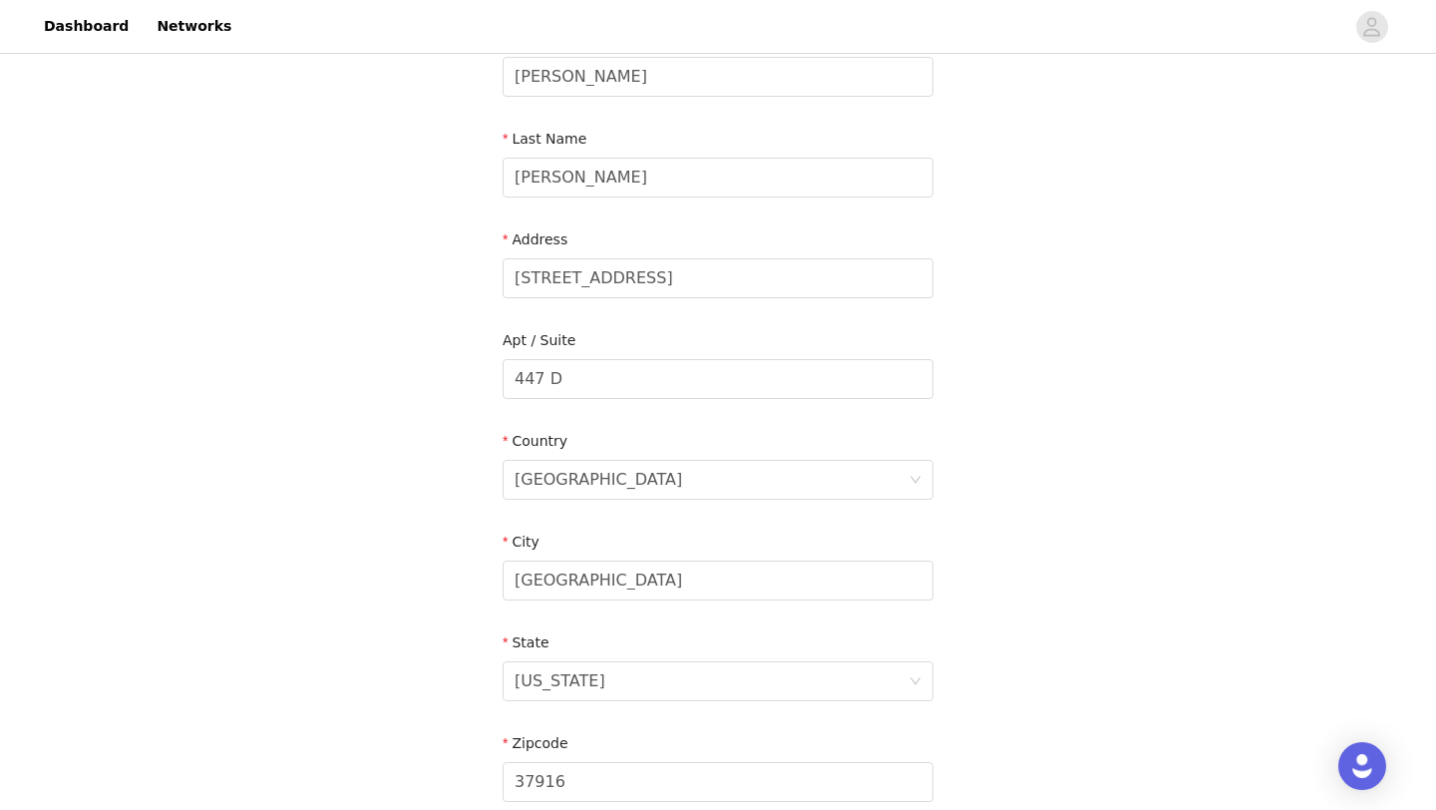
scroll to position [263, 0]
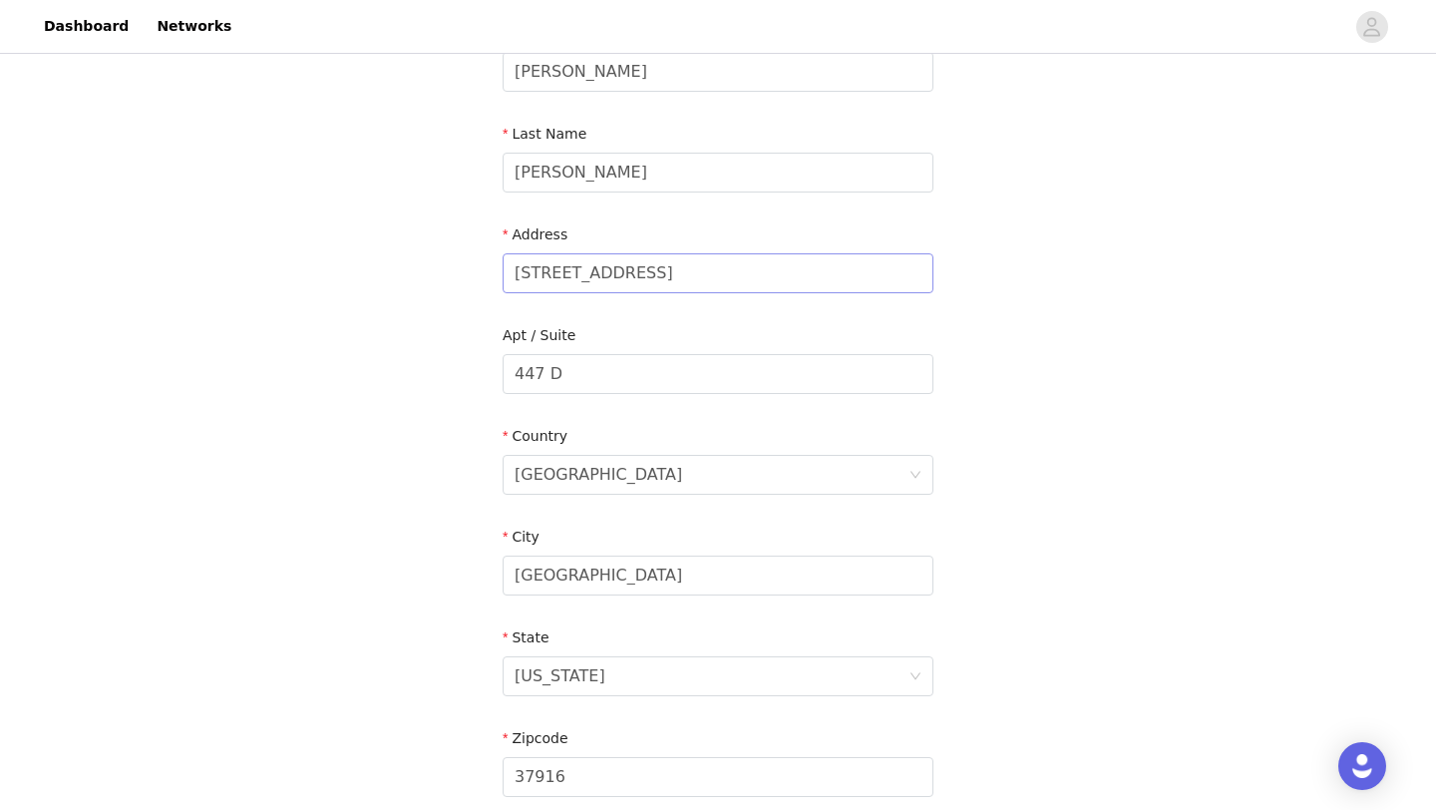
type input "8478679128"
click at [702, 264] on input "[STREET_ADDRESS]" at bounding box center [718, 273] width 431 height 40
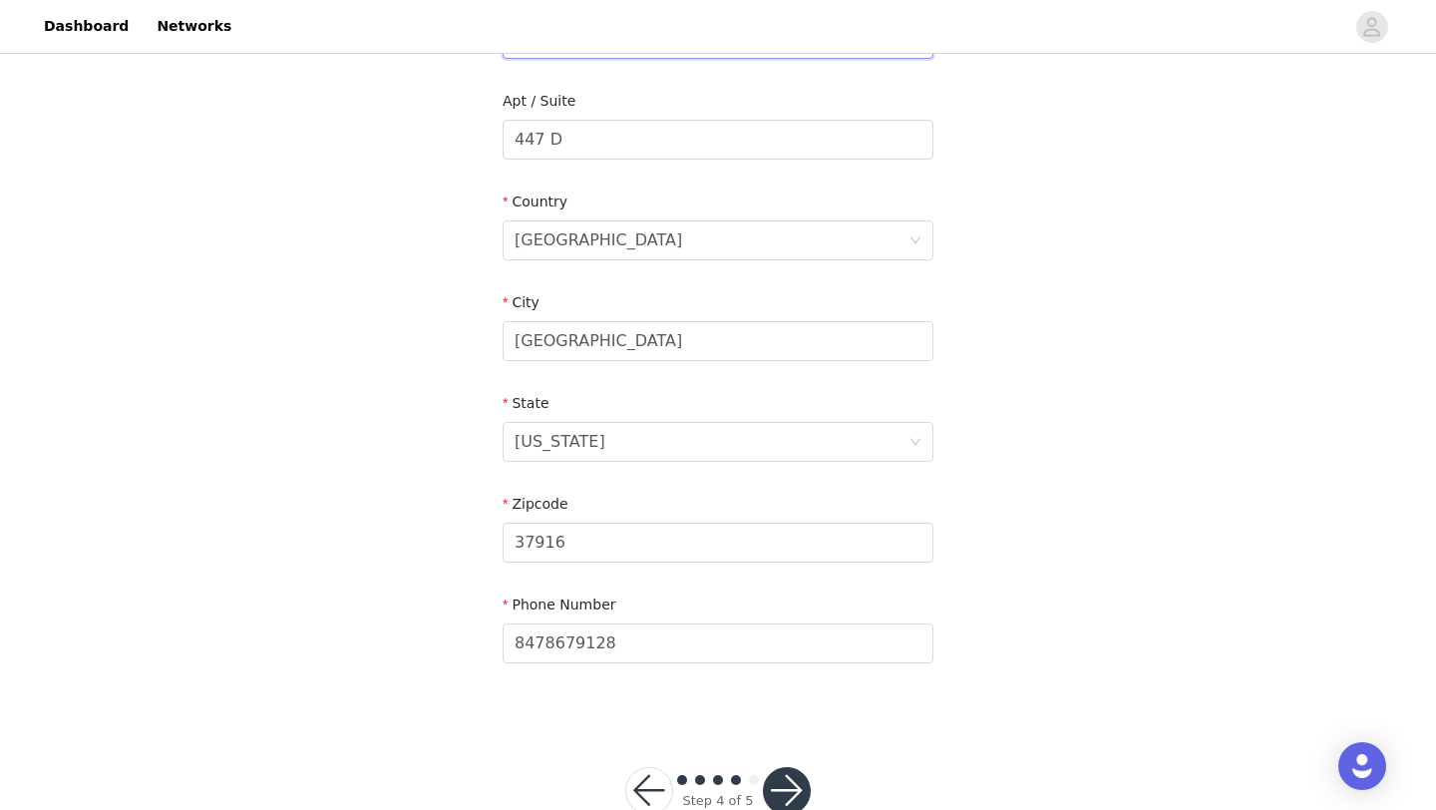
scroll to position [550, 0]
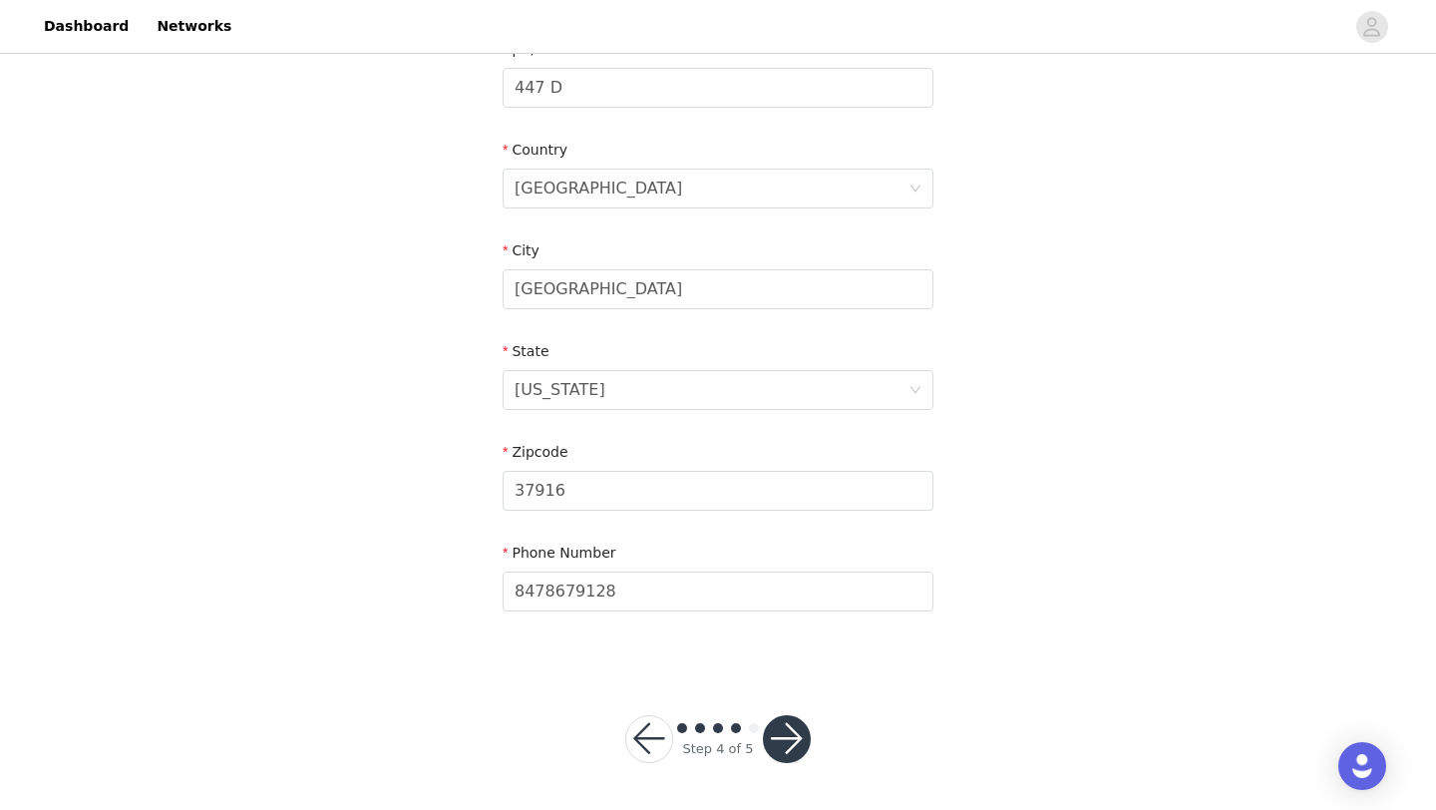
type input "[STREET_ADDRESS]"
click at [786, 738] on button "button" at bounding box center [787, 739] width 48 height 48
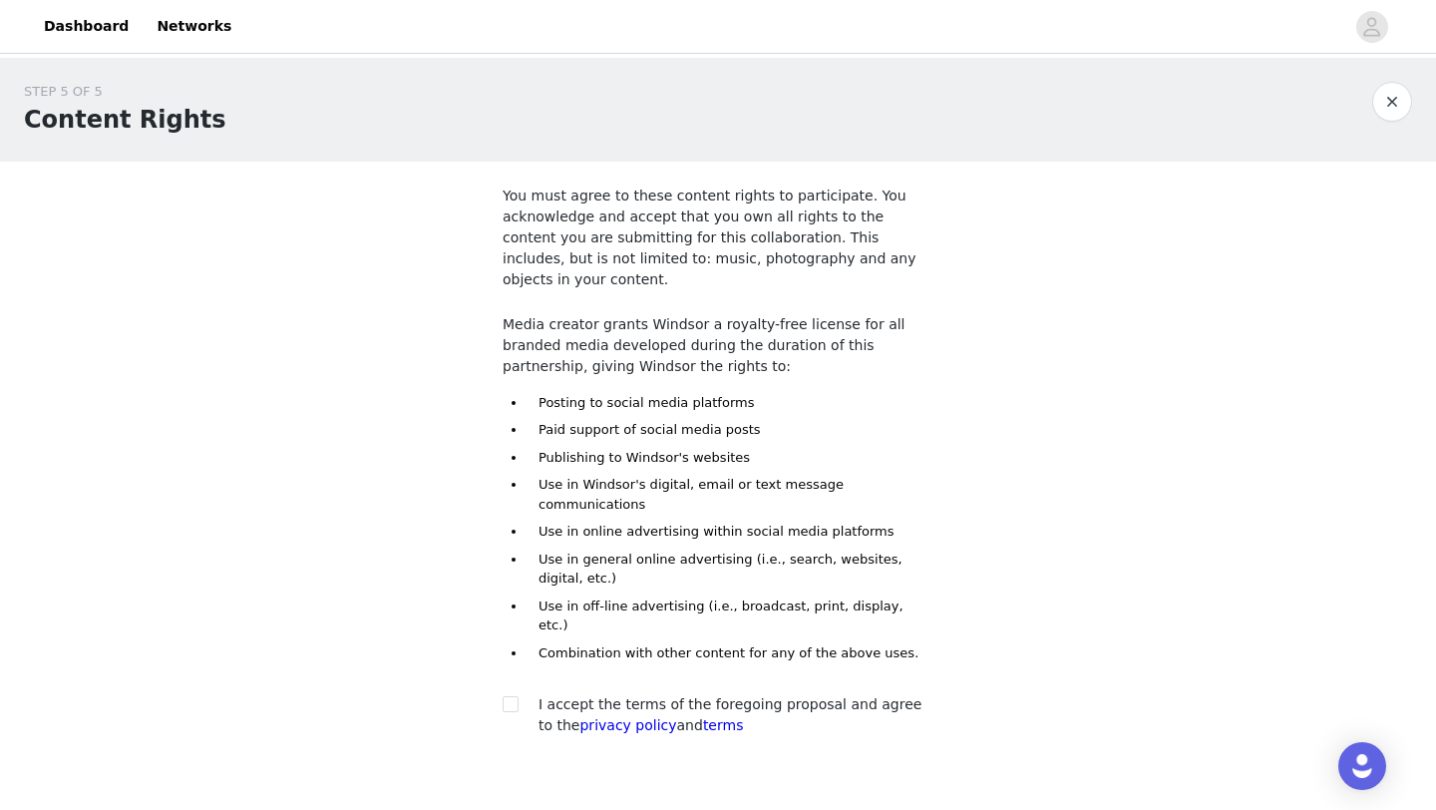
scroll to position [66, 0]
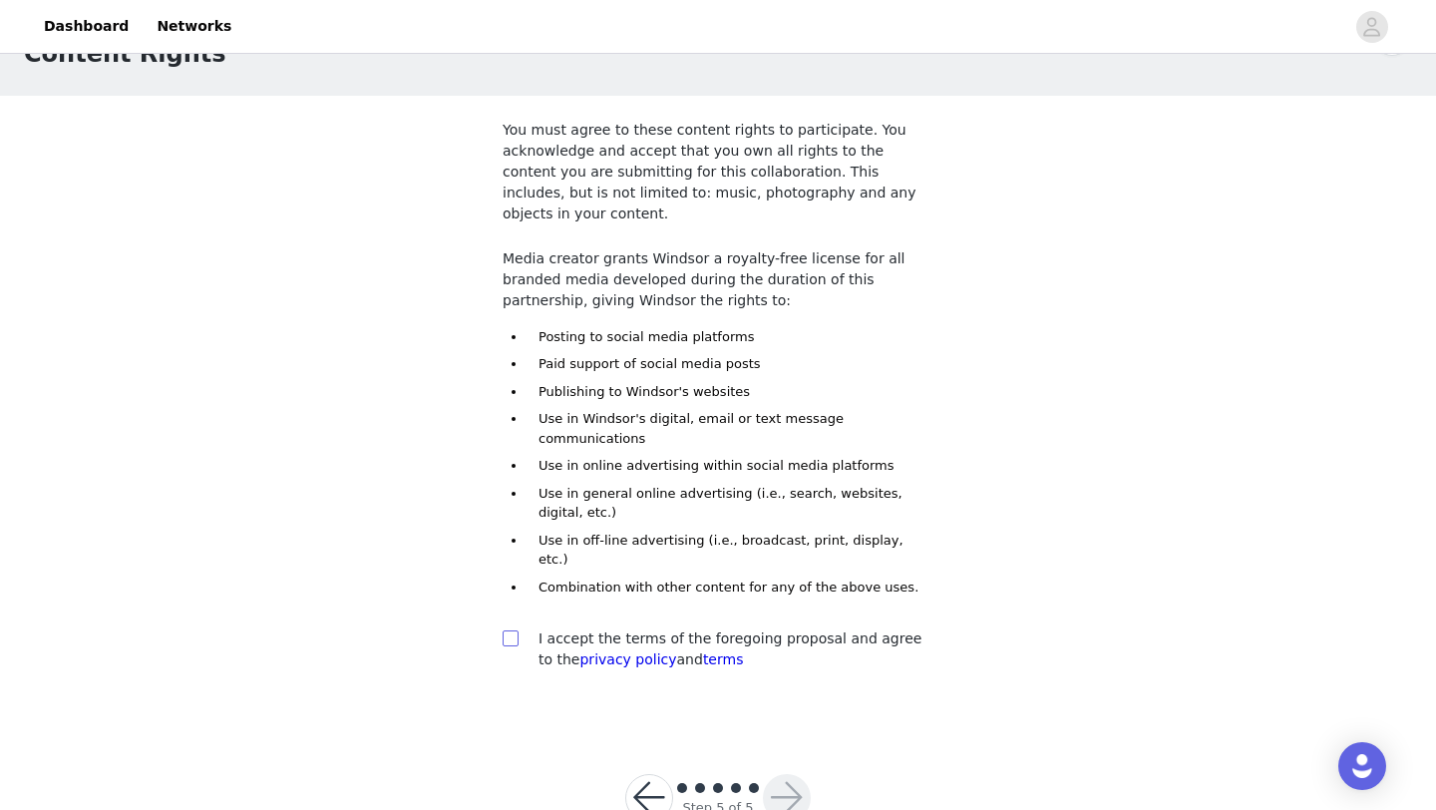
click at [513, 630] on input "checkbox" at bounding box center [510, 637] width 14 height 14
checkbox input "true"
click at [779, 774] on button "button" at bounding box center [787, 798] width 48 height 48
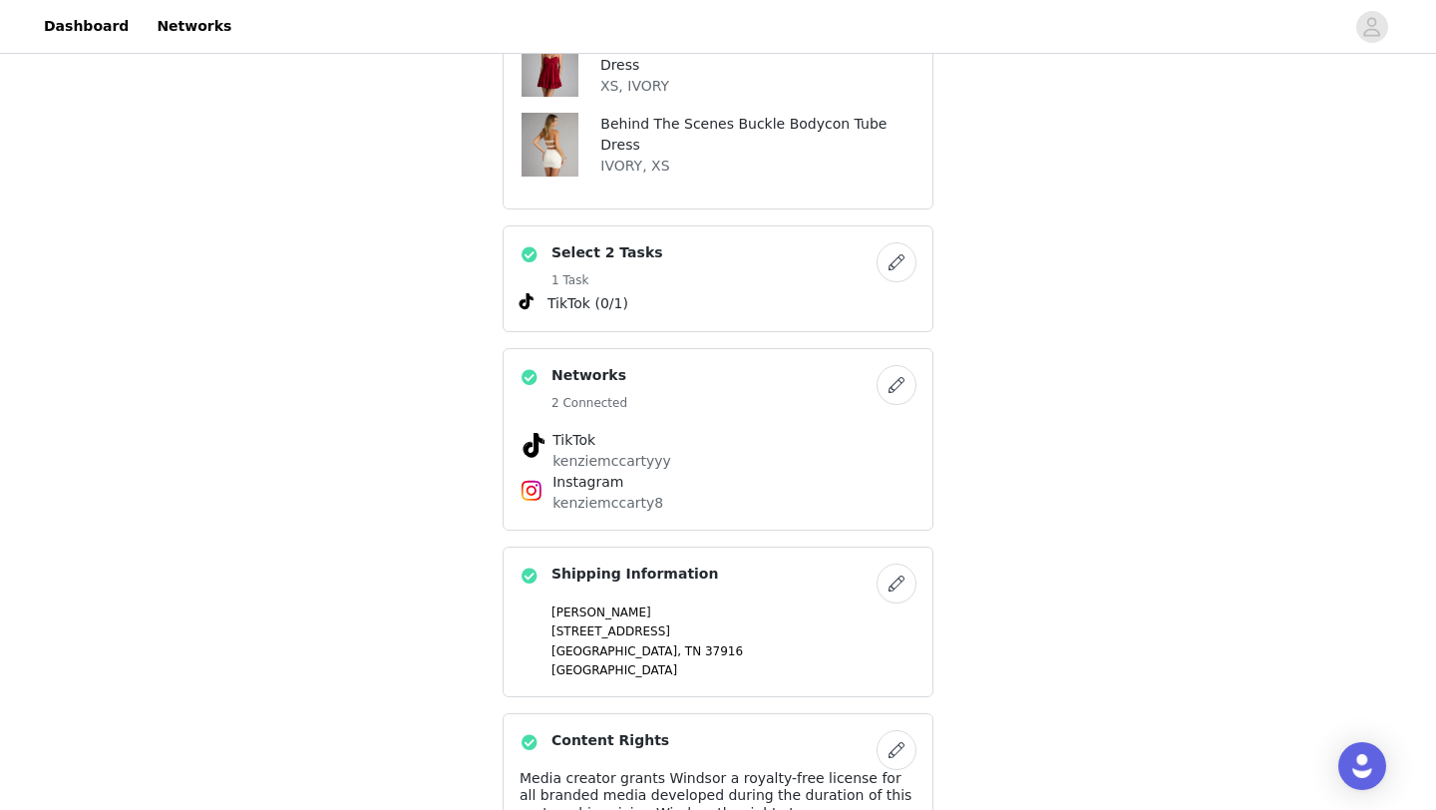
scroll to position [744, 0]
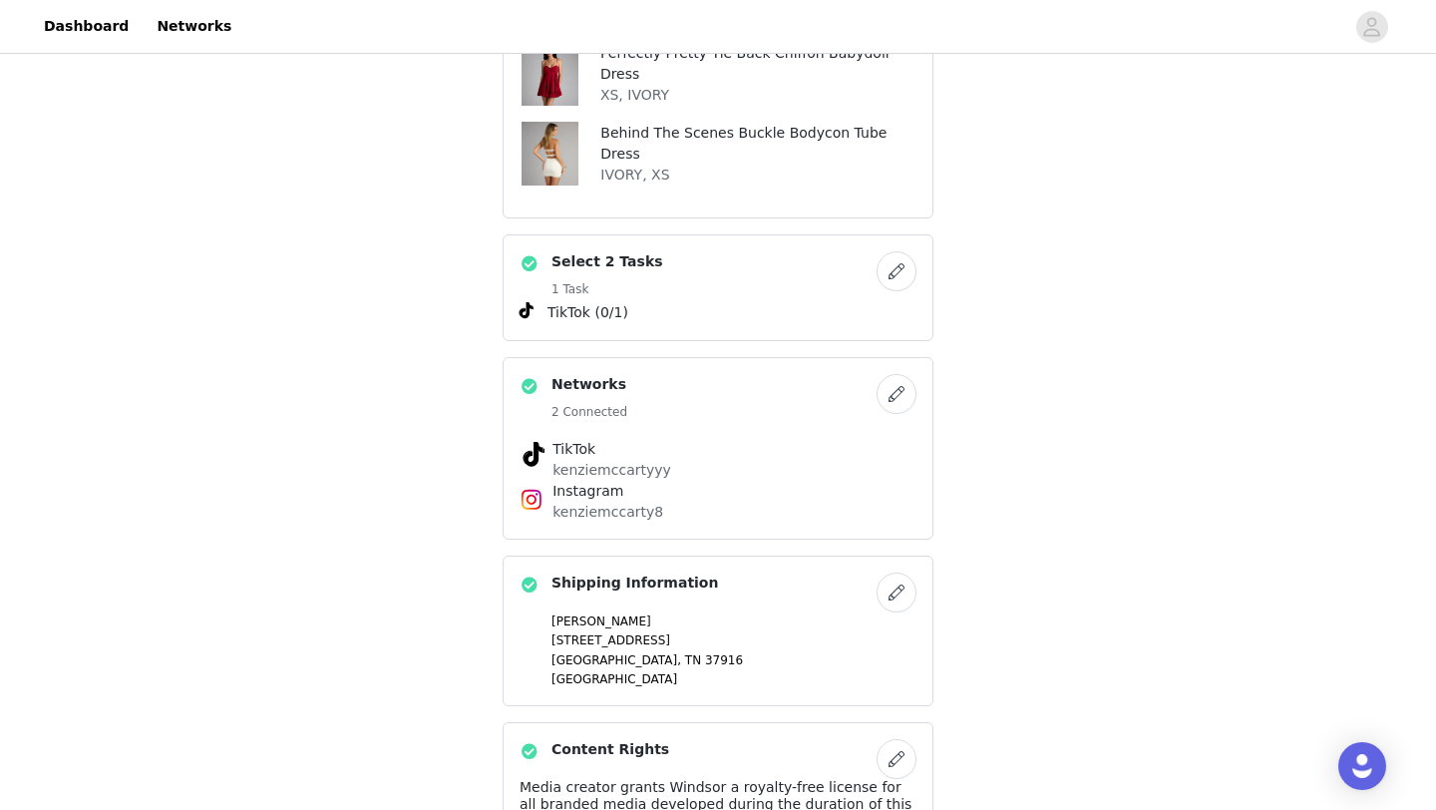
click at [896, 251] on button "button" at bounding box center [897, 271] width 40 height 40
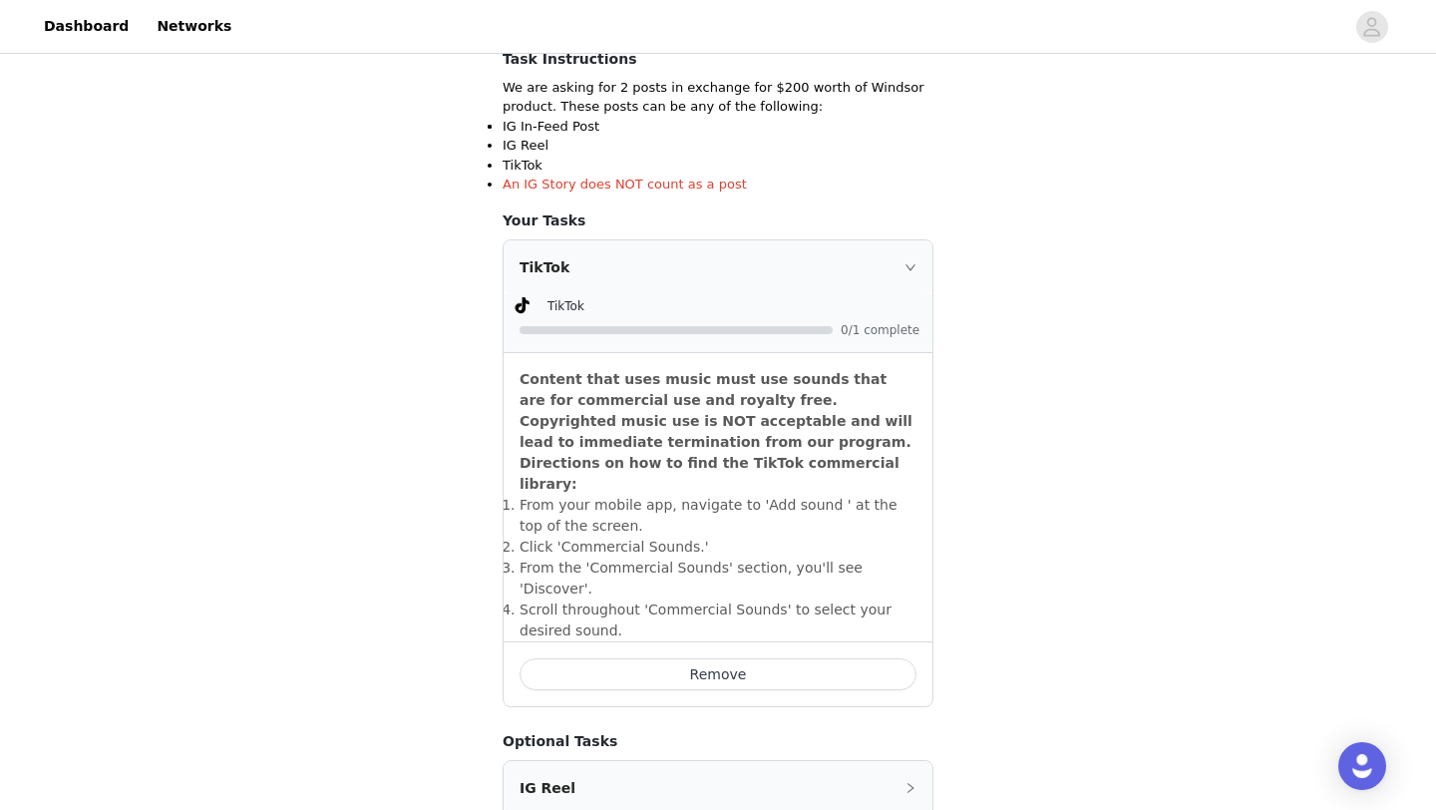
scroll to position [366, 0]
click at [851, 333] on span "0/1 complete" at bounding box center [881, 329] width 80 height 12
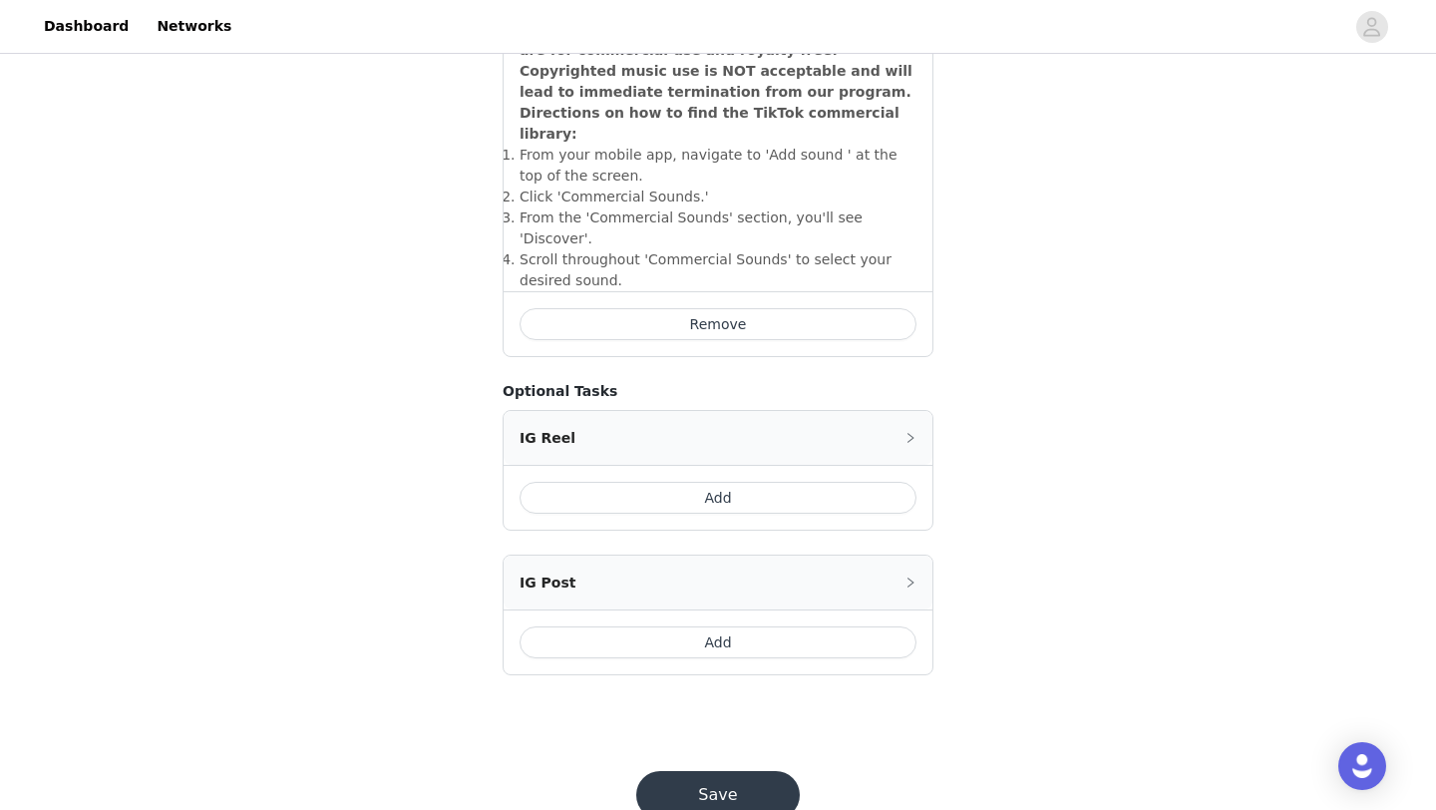
scroll to position [725, 0]
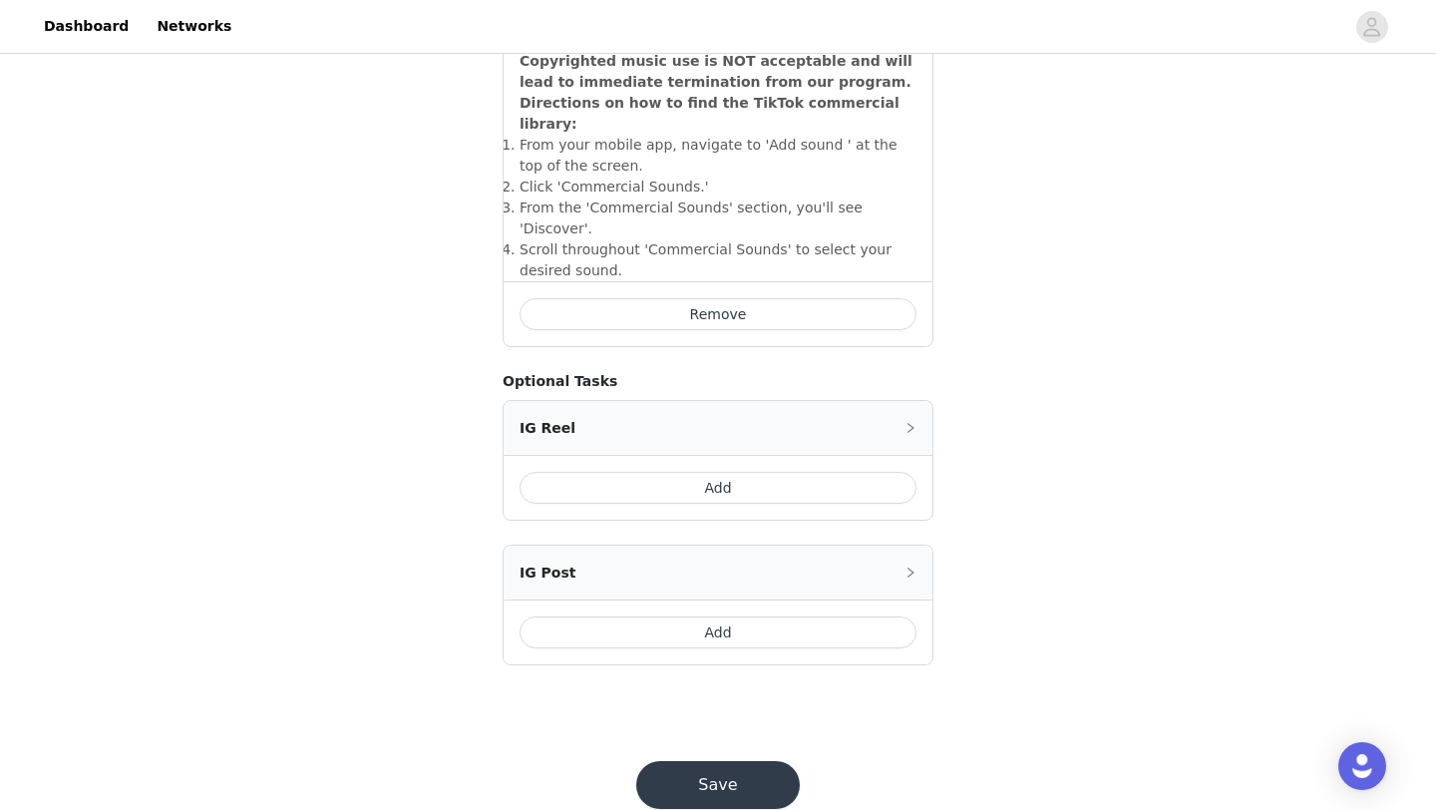
click at [693, 616] on button "Add" at bounding box center [718, 632] width 397 height 32
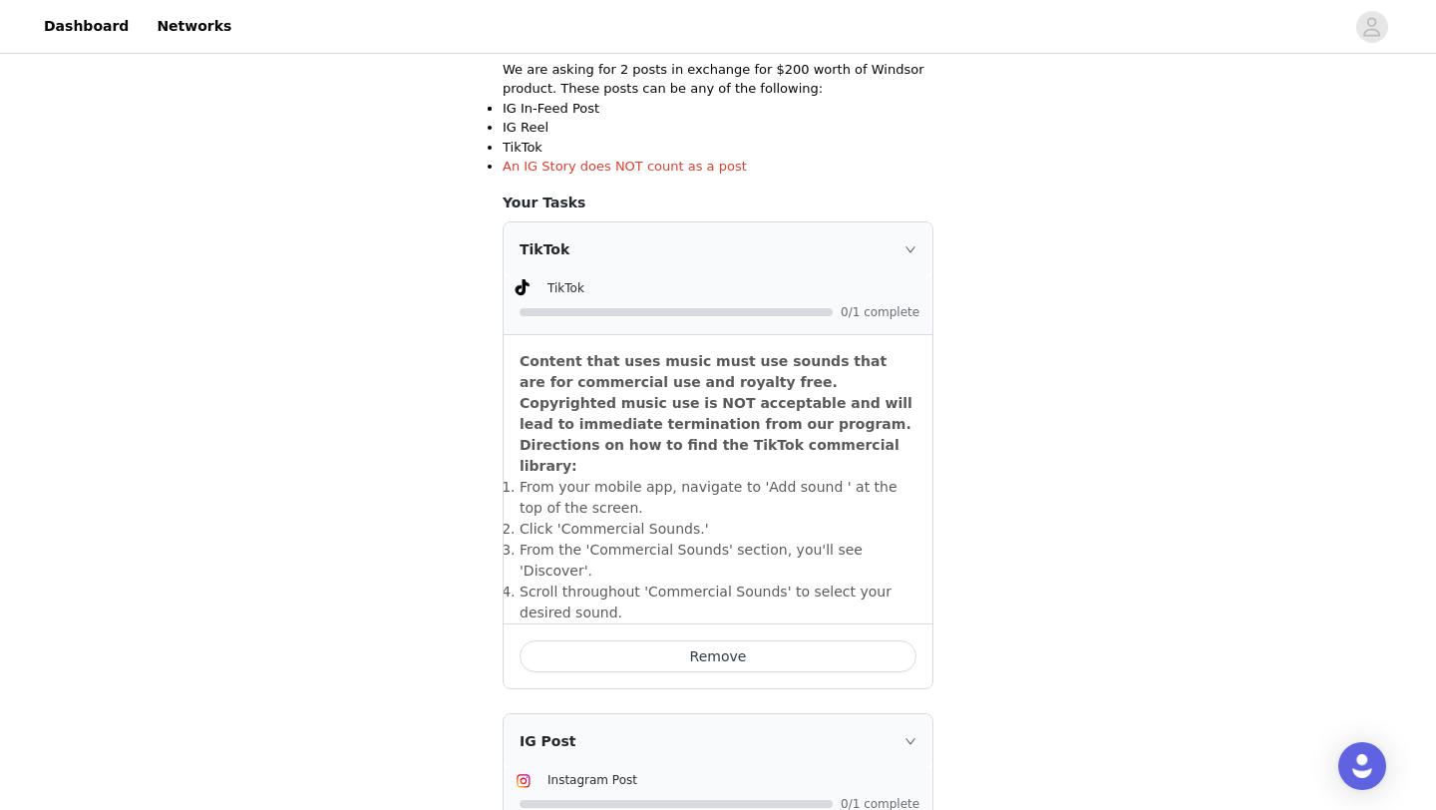
scroll to position [382, 0]
click at [911, 250] on icon "icon: right" at bounding box center [911, 250] width 12 height 12
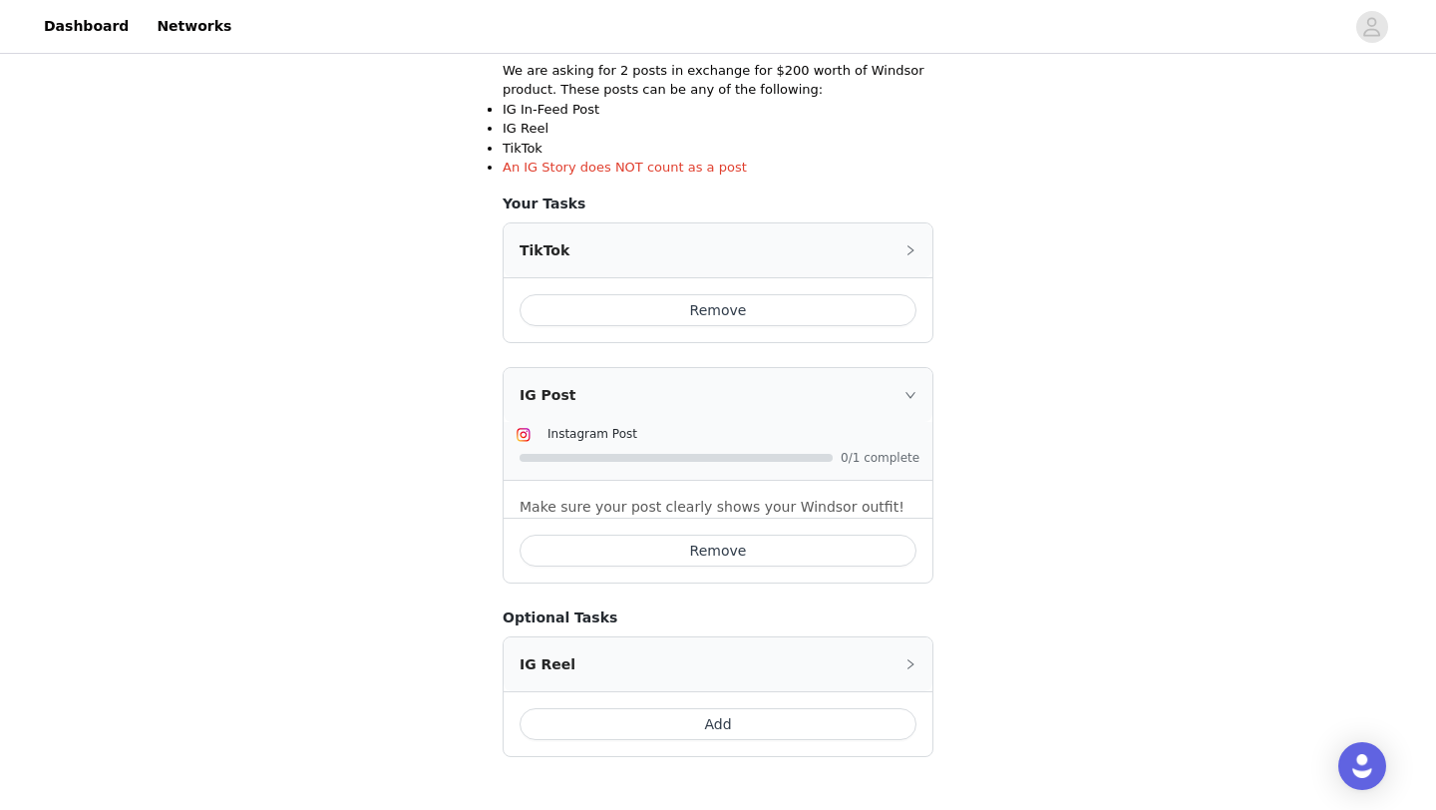
click at [911, 246] on icon "icon: right" at bounding box center [911, 250] width 12 height 12
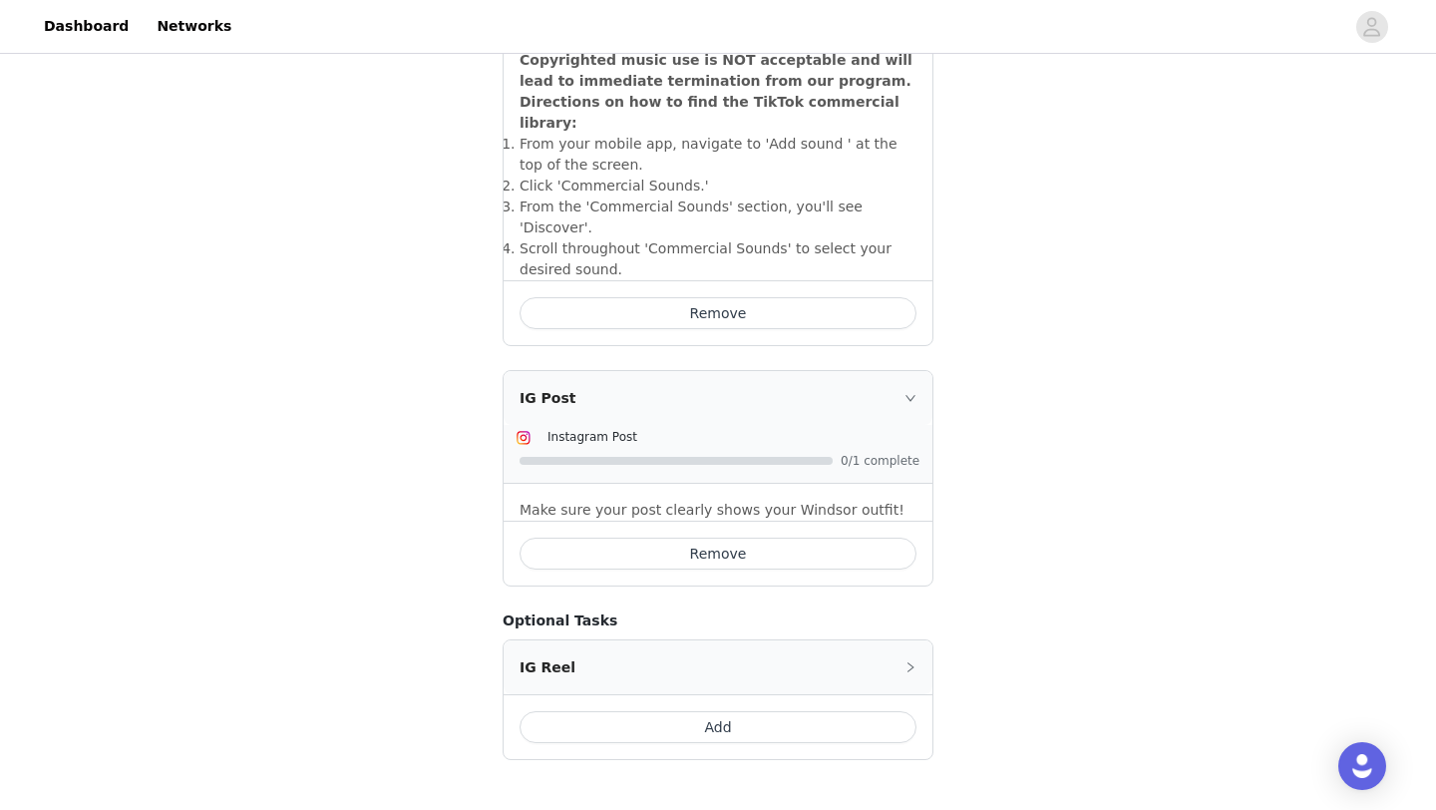
scroll to position [825, 0]
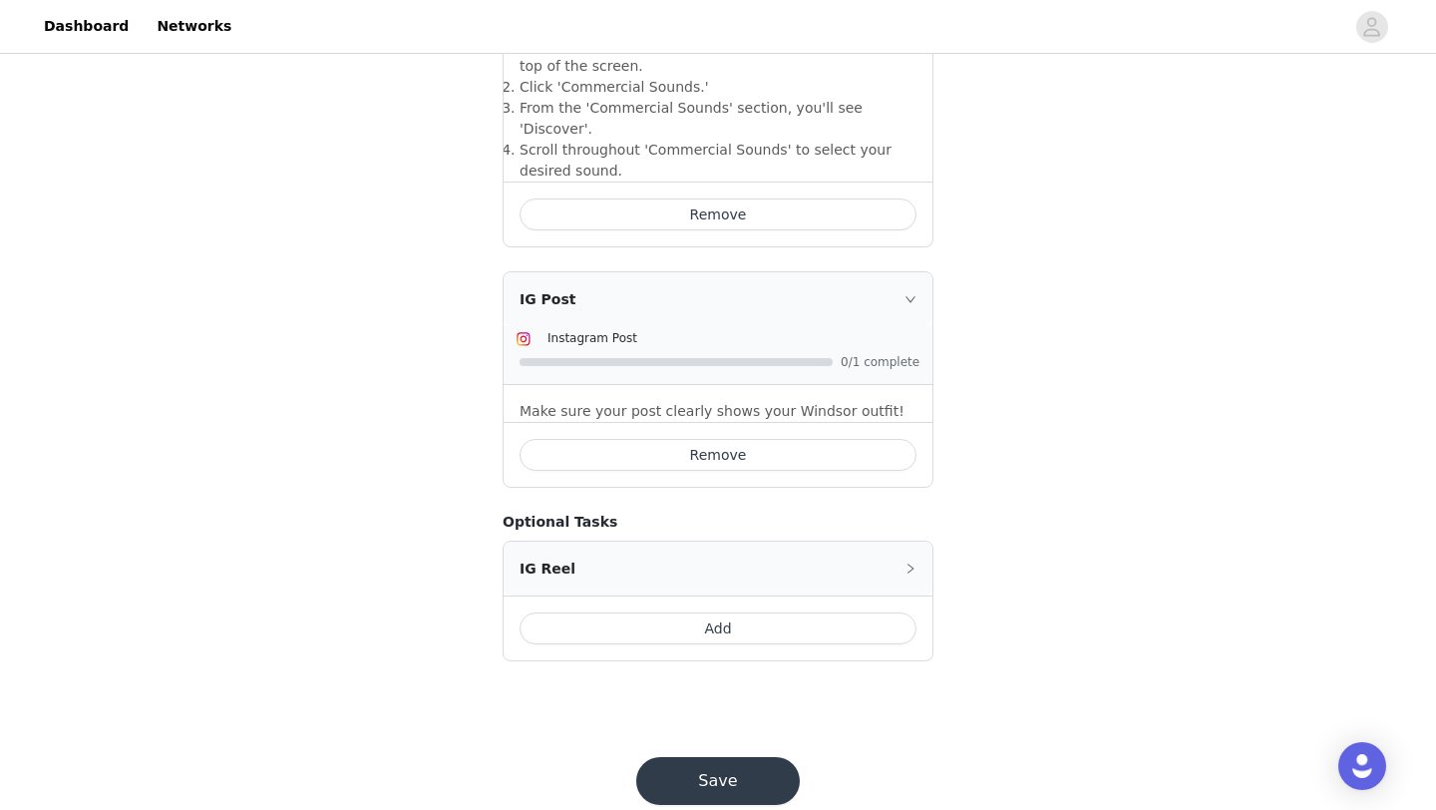
click at [690, 757] on button "Save" at bounding box center [718, 781] width 164 height 48
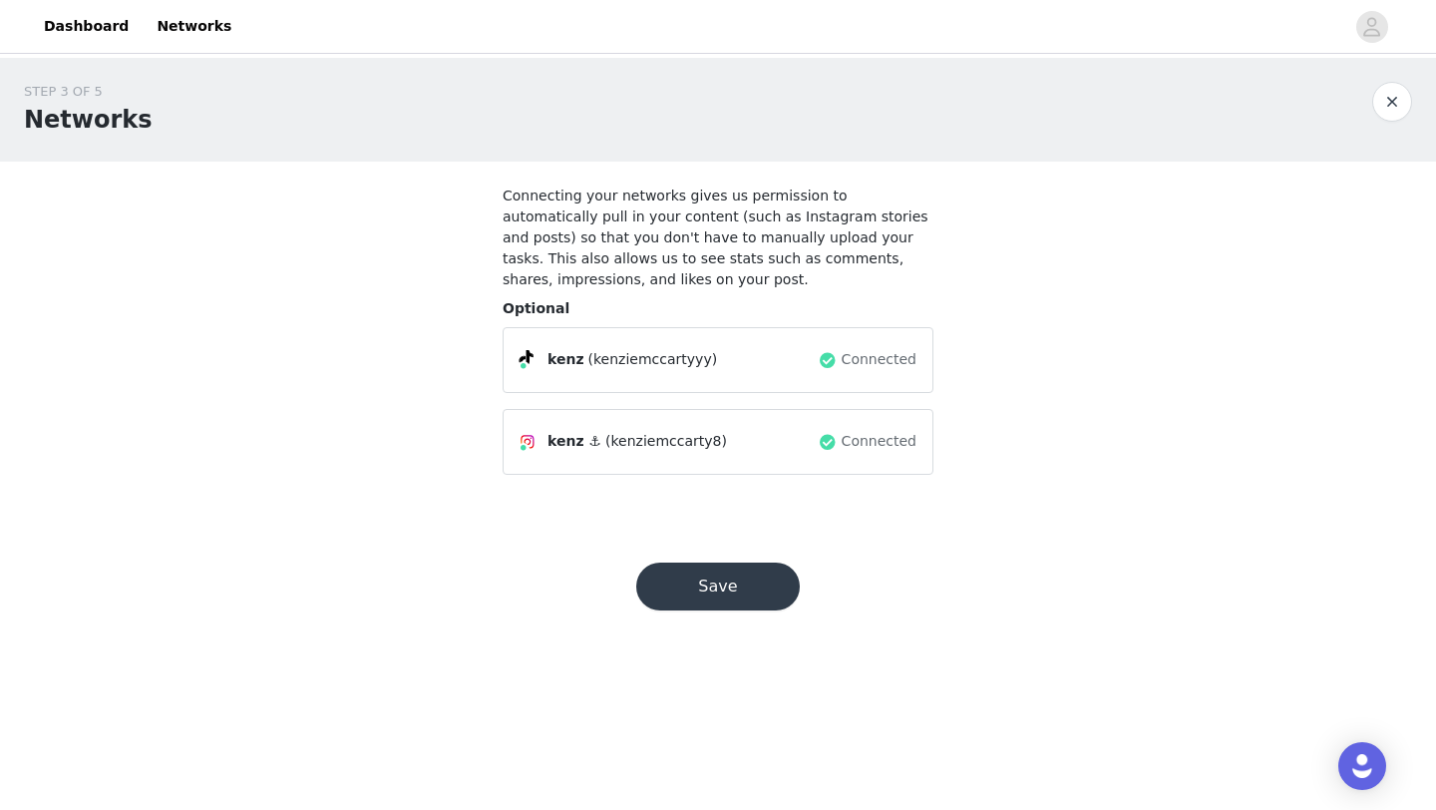
click at [664, 447] on span "(kenziemccarty8)" at bounding box center [666, 441] width 122 height 21
click at [867, 444] on span "Connected" at bounding box center [879, 441] width 75 height 21
click at [720, 583] on button "Save" at bounding box center [718, 586] width 164 height 48
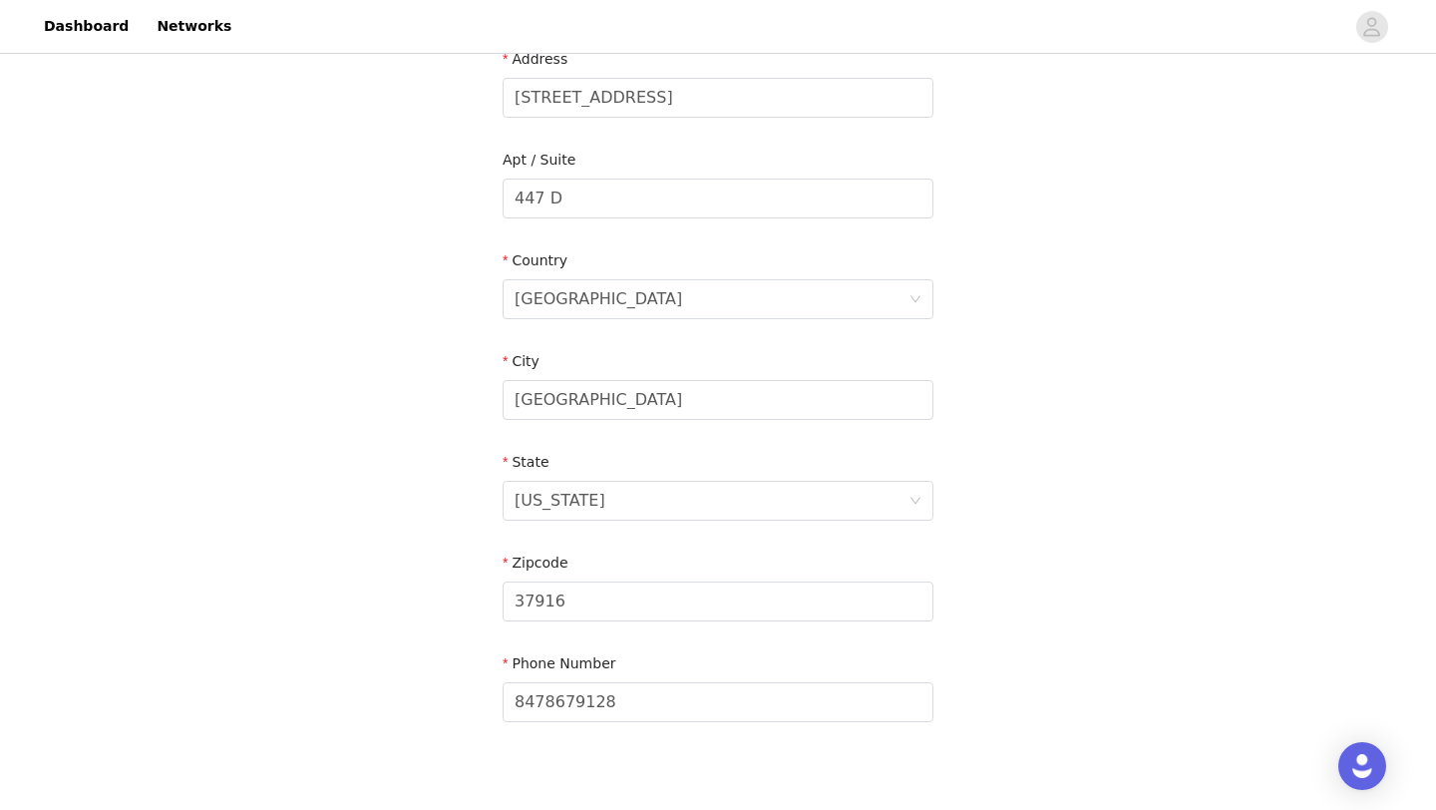
scroll to position [550, 0]
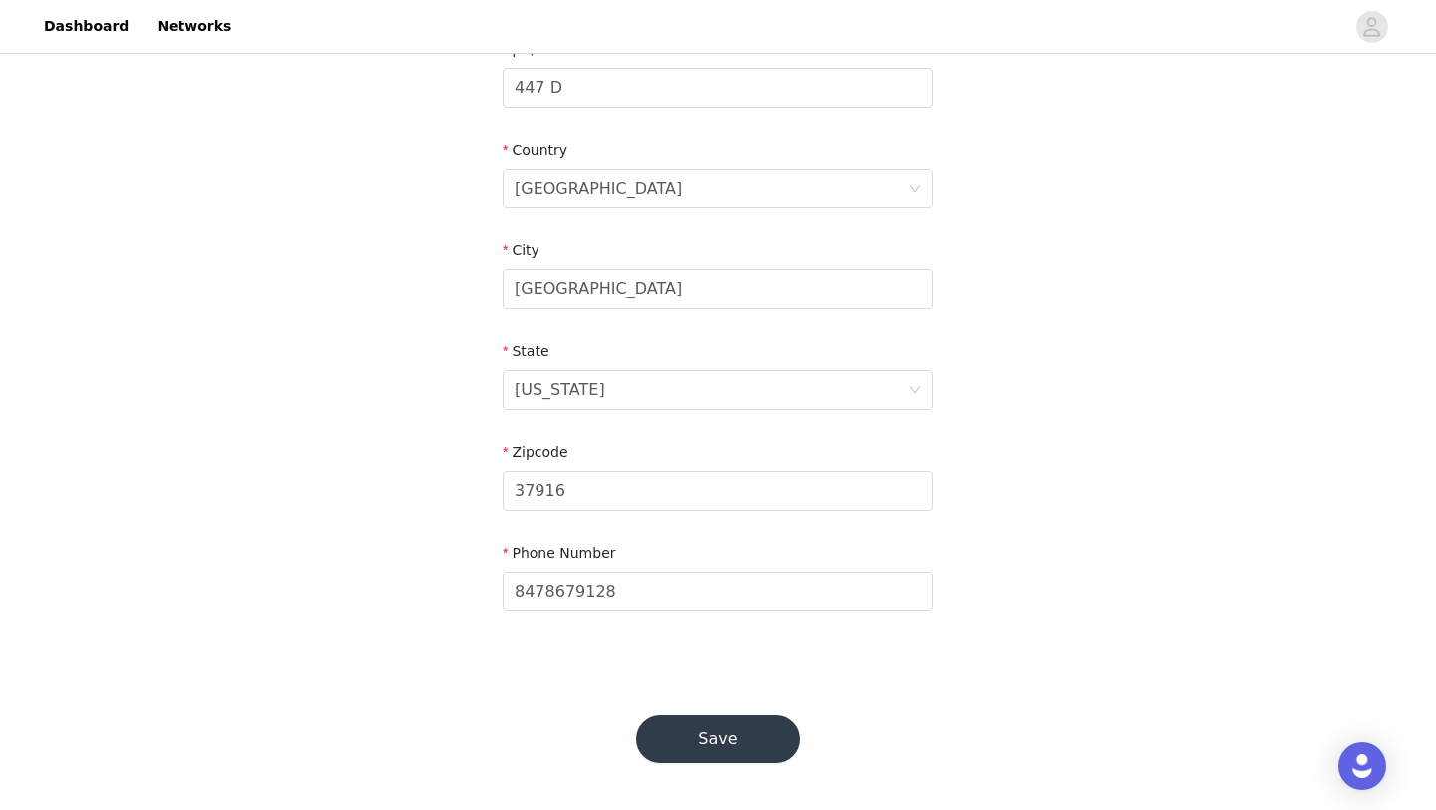
click at [711, 737] on button "Save" at bounding box center [718, 739] width 164 height 48
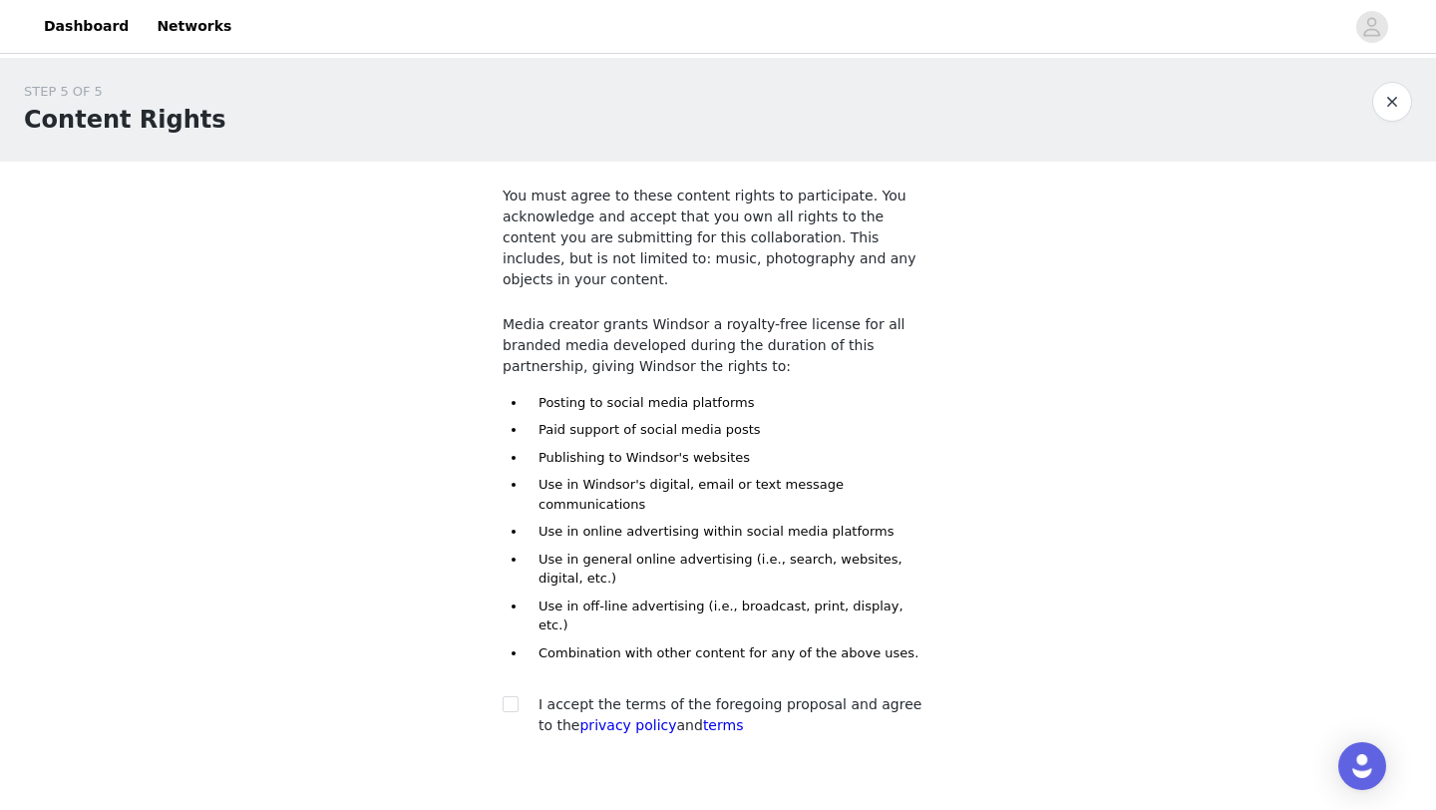
scroll to position [66, 0]
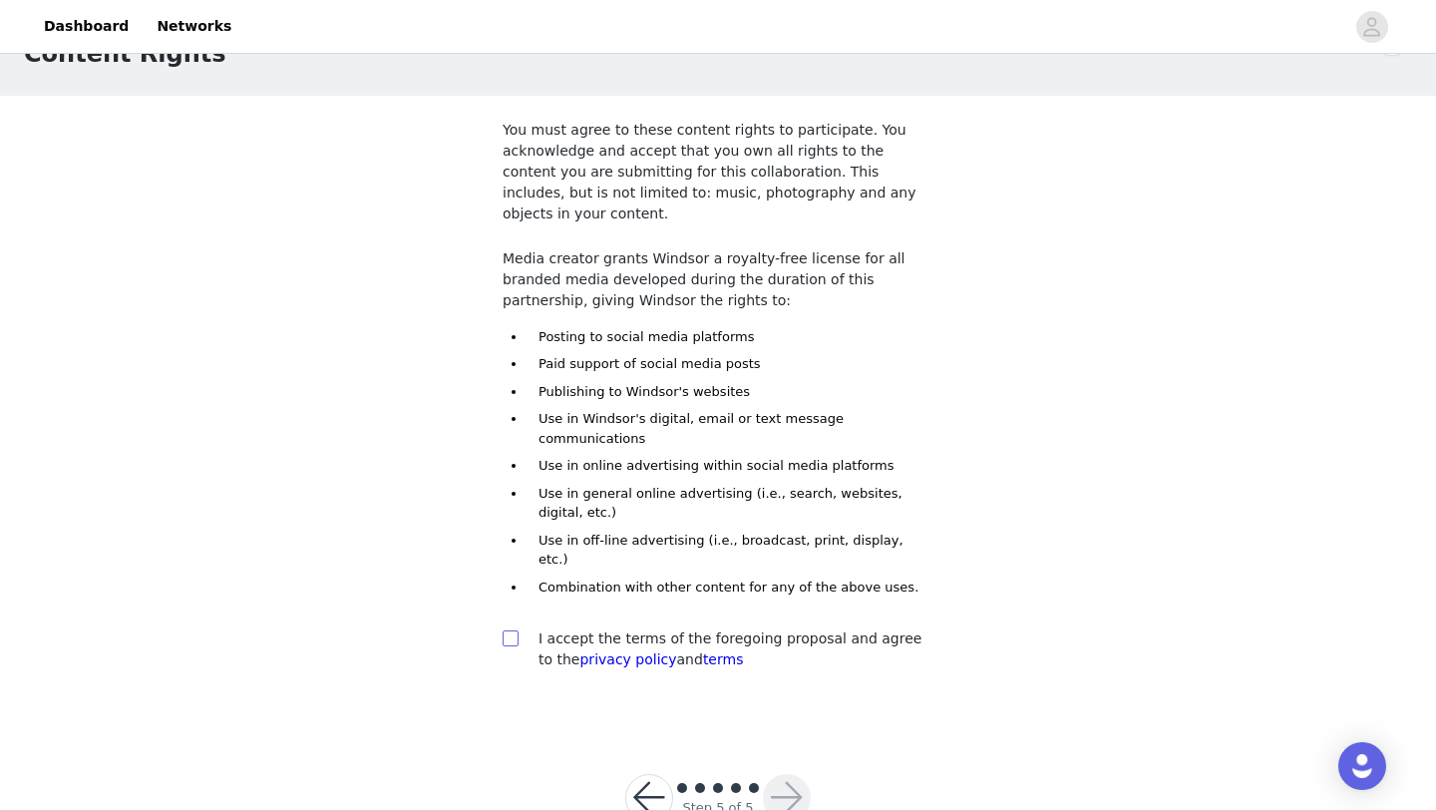
click at [512, 630] on input "checkbox" at bounding box center [510, 637] width 14 height 14
checkbox input "true"
click at [784, 774] on button "button" at bounding box center [787, 798] width 48 height 48
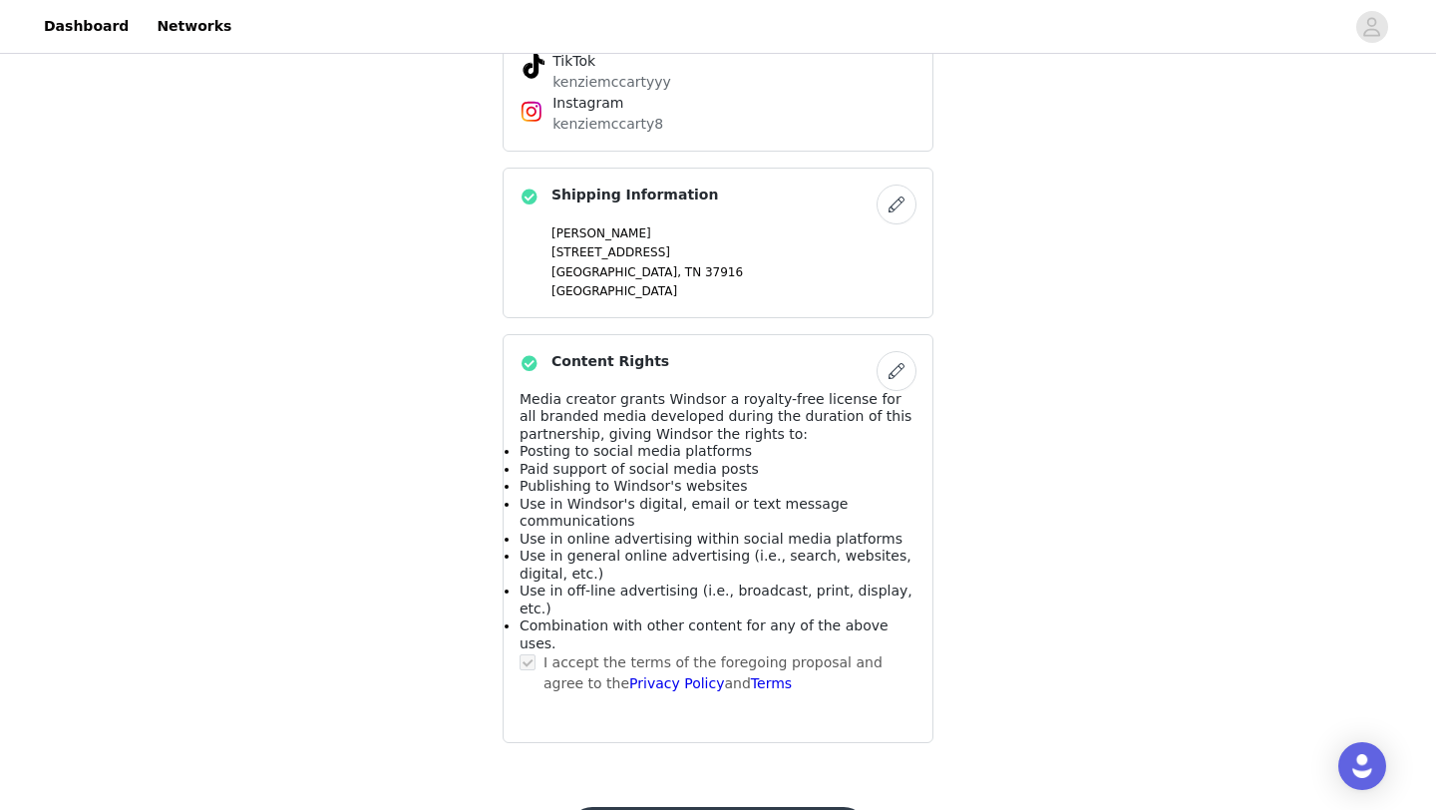
scroll to position [1187, 0]
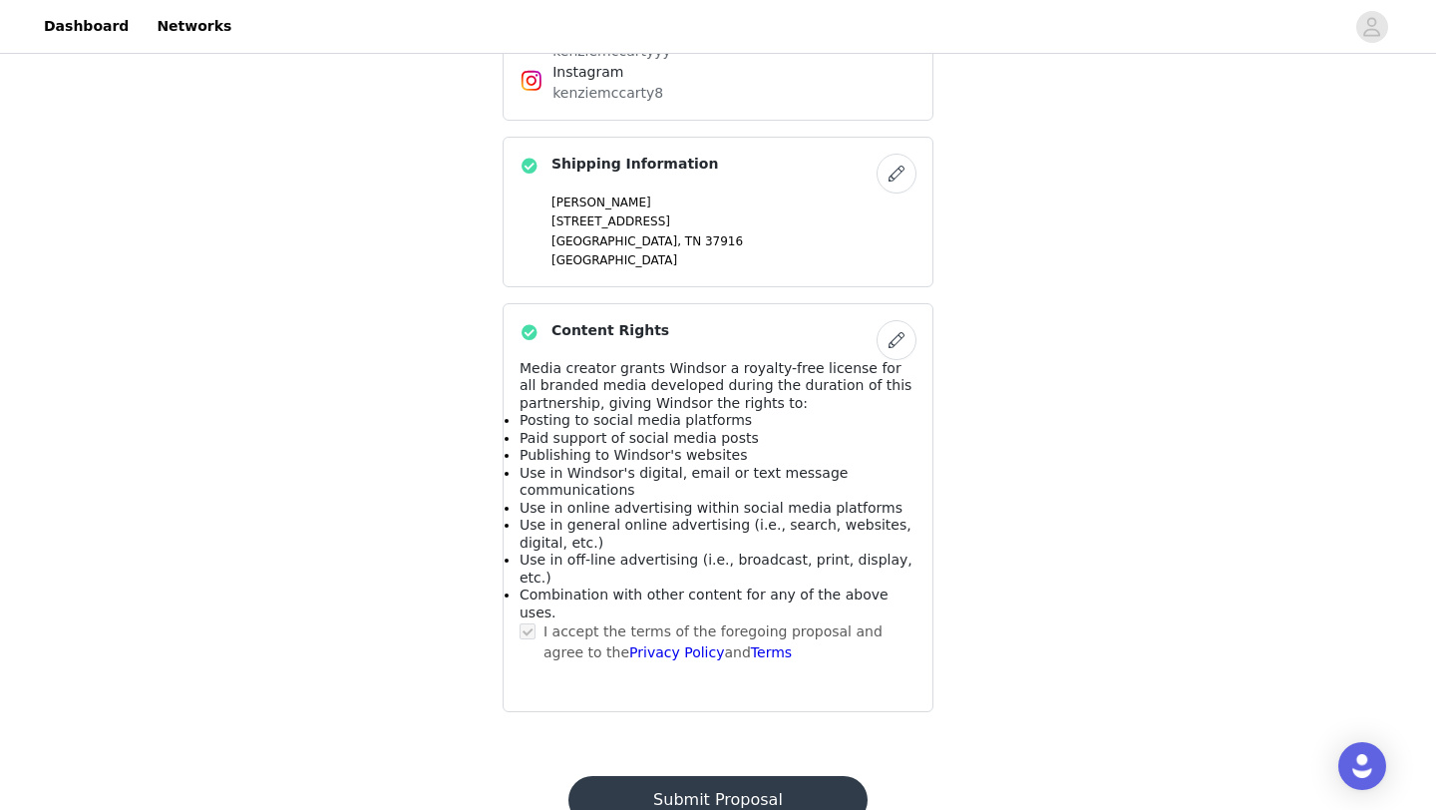
click at [683, 776] on button "Submit Proposal" at bounding box center [717, 800] width 298 height 48
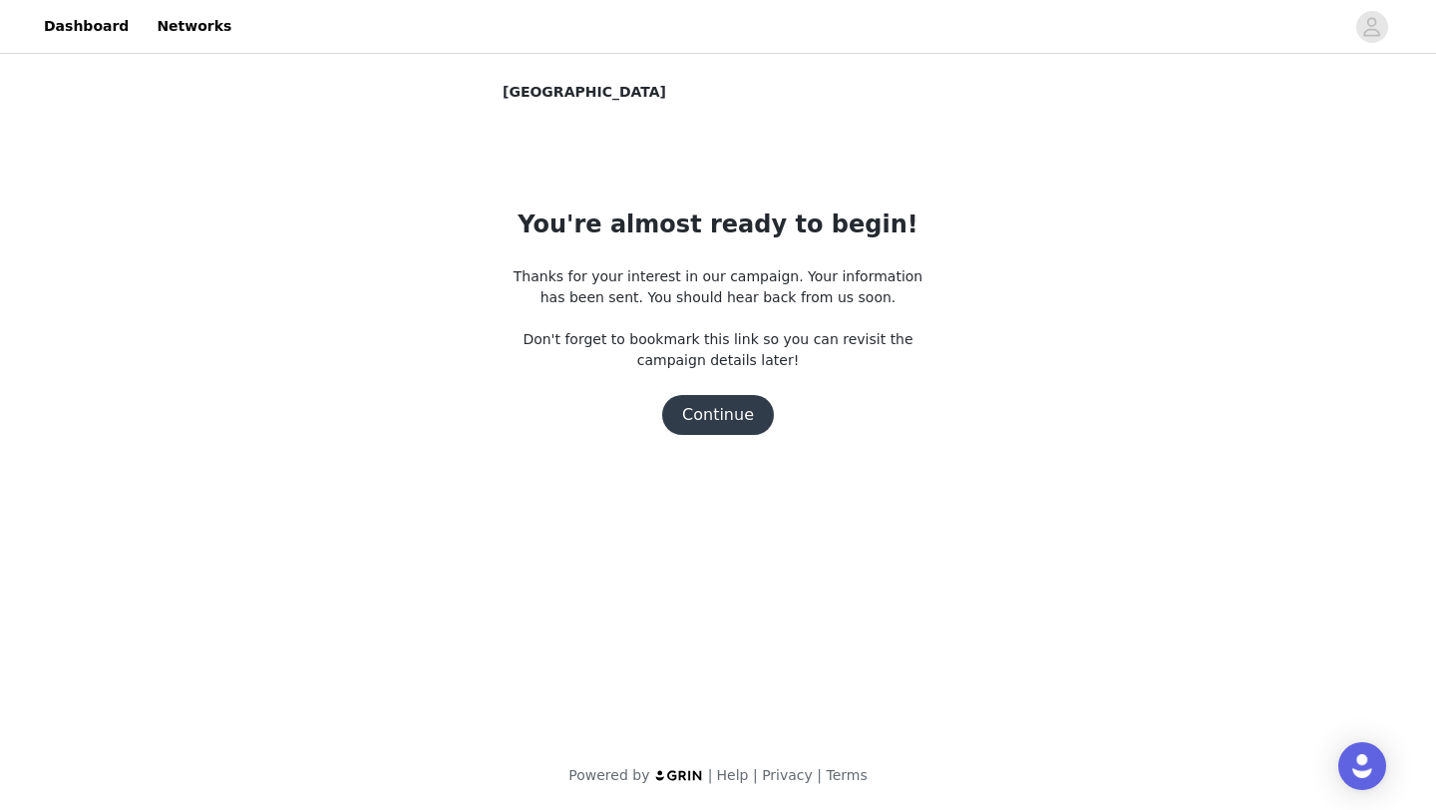
scroll to position [0, 0]
click at [737, 411] on button "Continue" at bounding box center [718, 415] width 112 height 40
